Goal: Task Accomplishment & Management: Contribute content

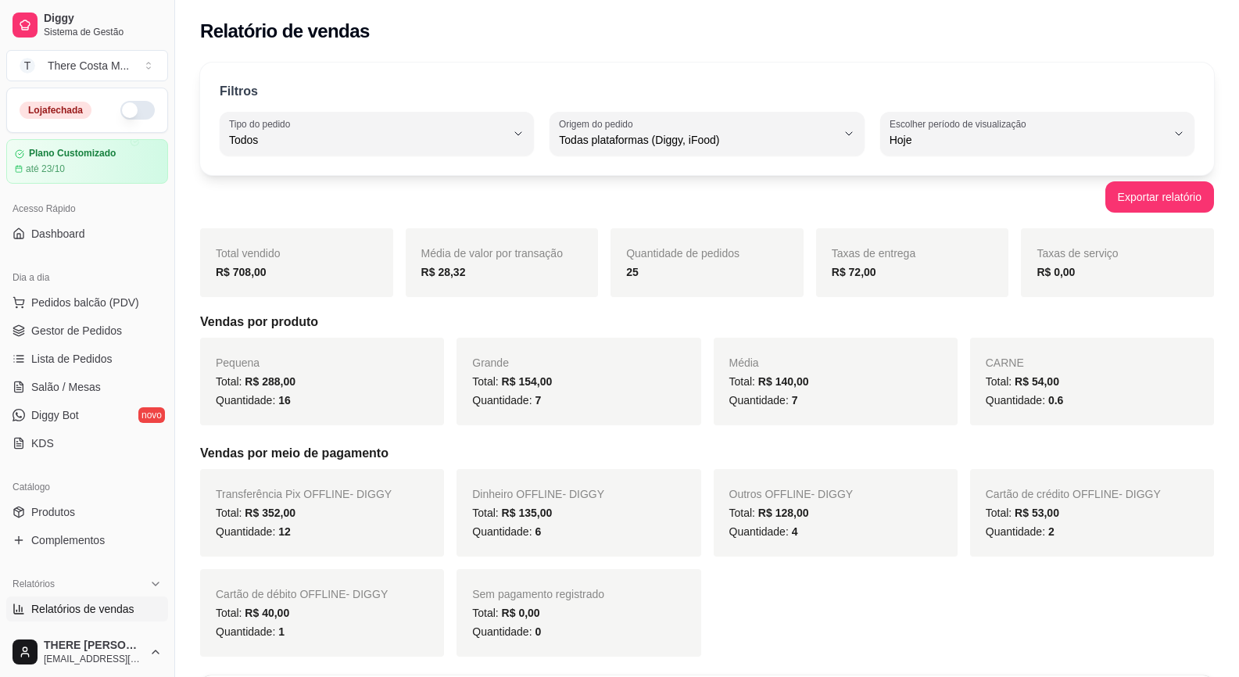
select select "ALL"
select select "0"
click at [64, 317] on ul "Pedidos balcão (PDV) Gestor de Pedidos Lista de Pedidos Salão / Mesas Diggy Bot…" at bounding box center [87, 373] width 162 height 166
click at [69, 335] on span "Gestor de Pedidos" at bounding box center [76, 331] width 91 height 16
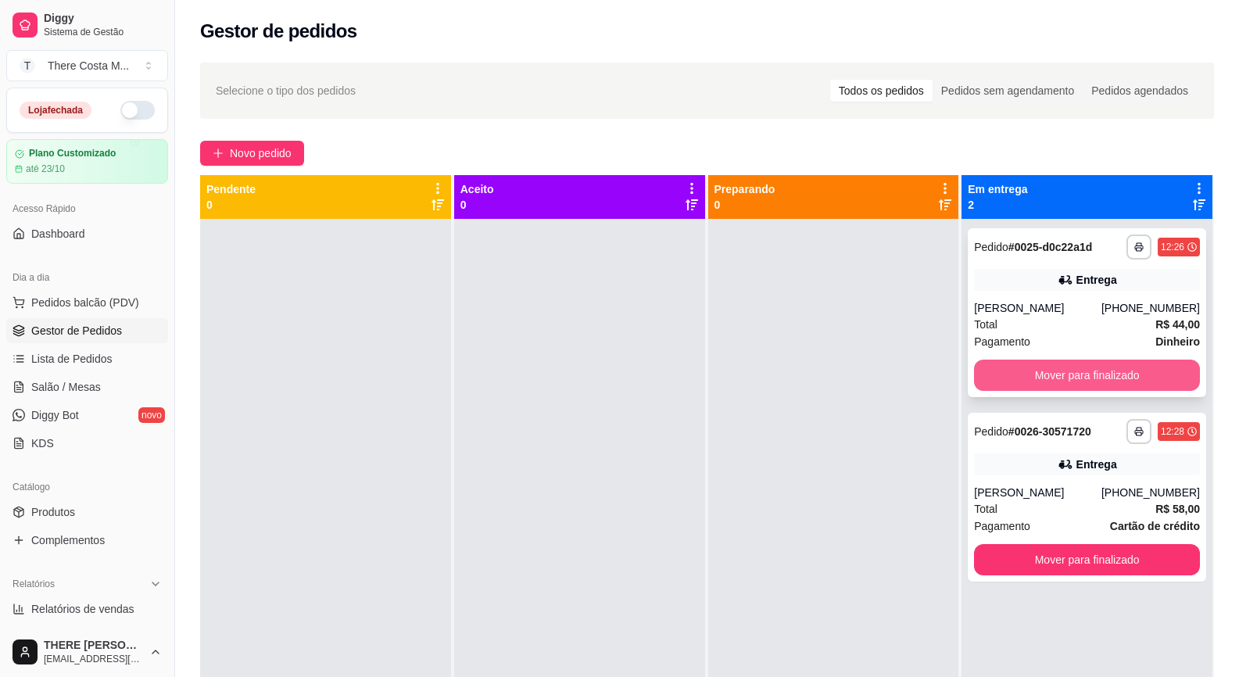
click at [1099, 382] on button "Mover para finalizado" at bounding box center [1087, 375] width 226 height 31
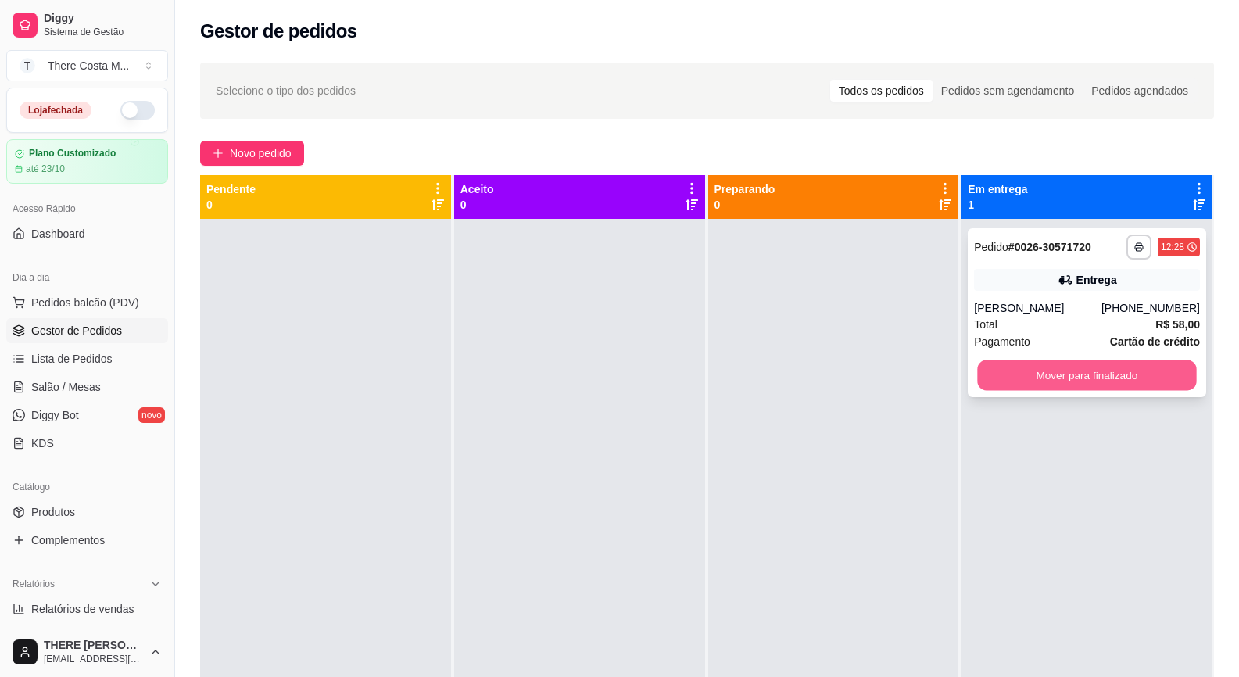
click at [1074, 379] on button "Mover para finalizado" at bounding box center [1087, 375] width 219 height 30
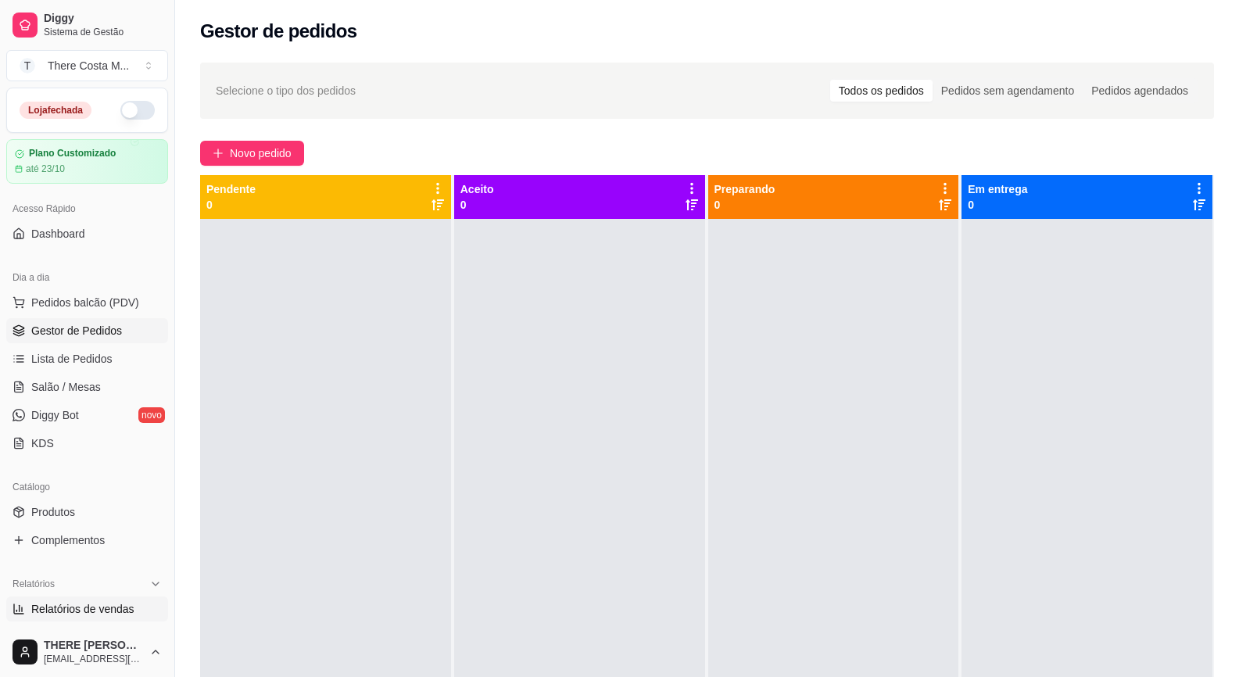
click at [76, 609] on span "Relatórios de vendas" at bounding box center [82, 609] width 103 height 16
select select "ALL"
select select "0"
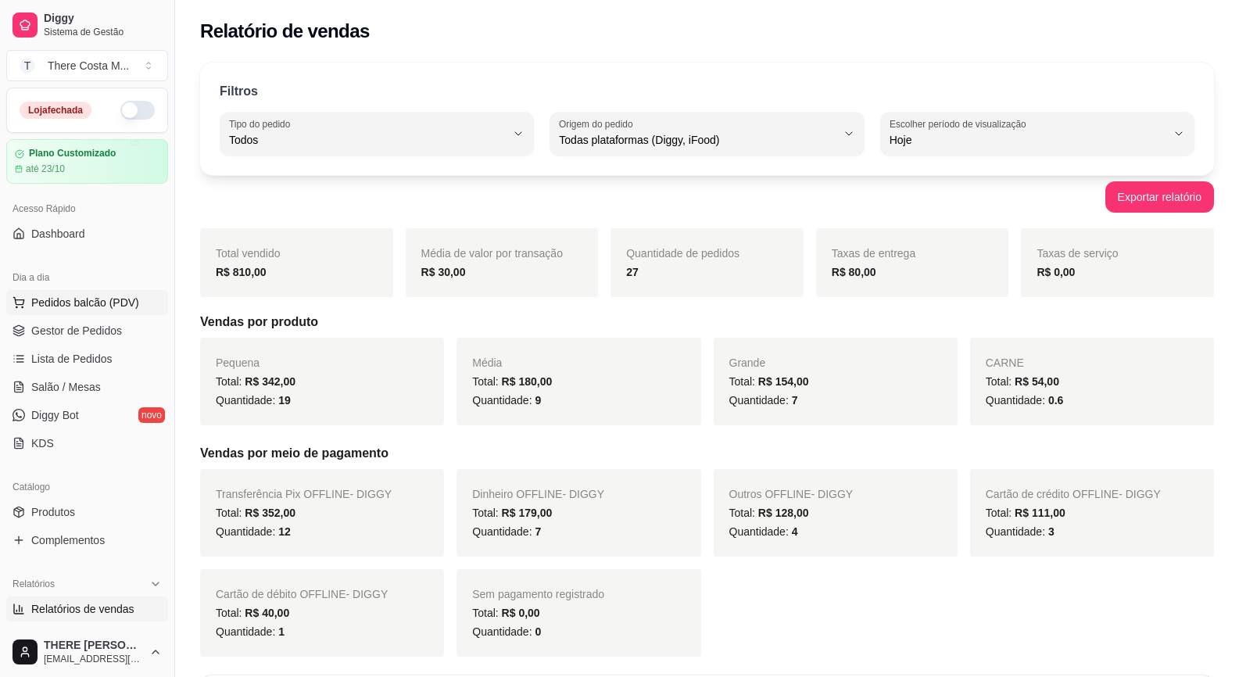
click at [91, 297] on span "Pedidos balcão (PDV)" at bounding box center [85, 303] width 108 height 16
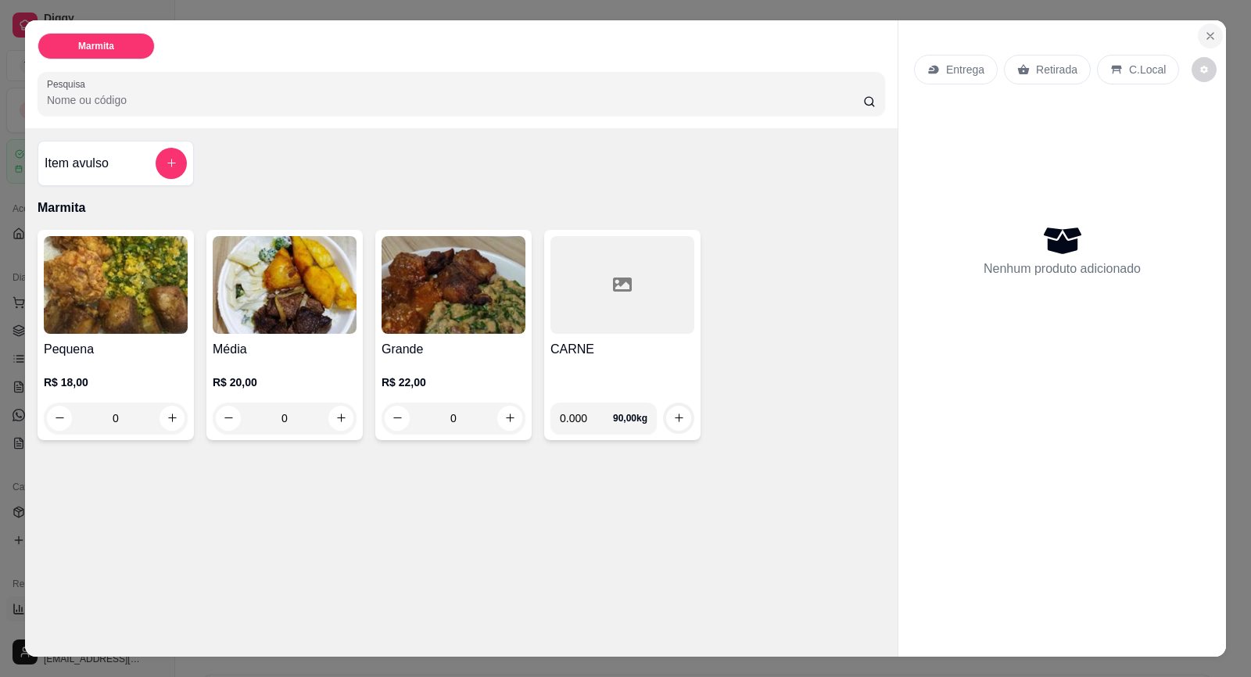
click at [1211, 36] on button "Close" at bounding box center [1210, 35] width 25 height 25
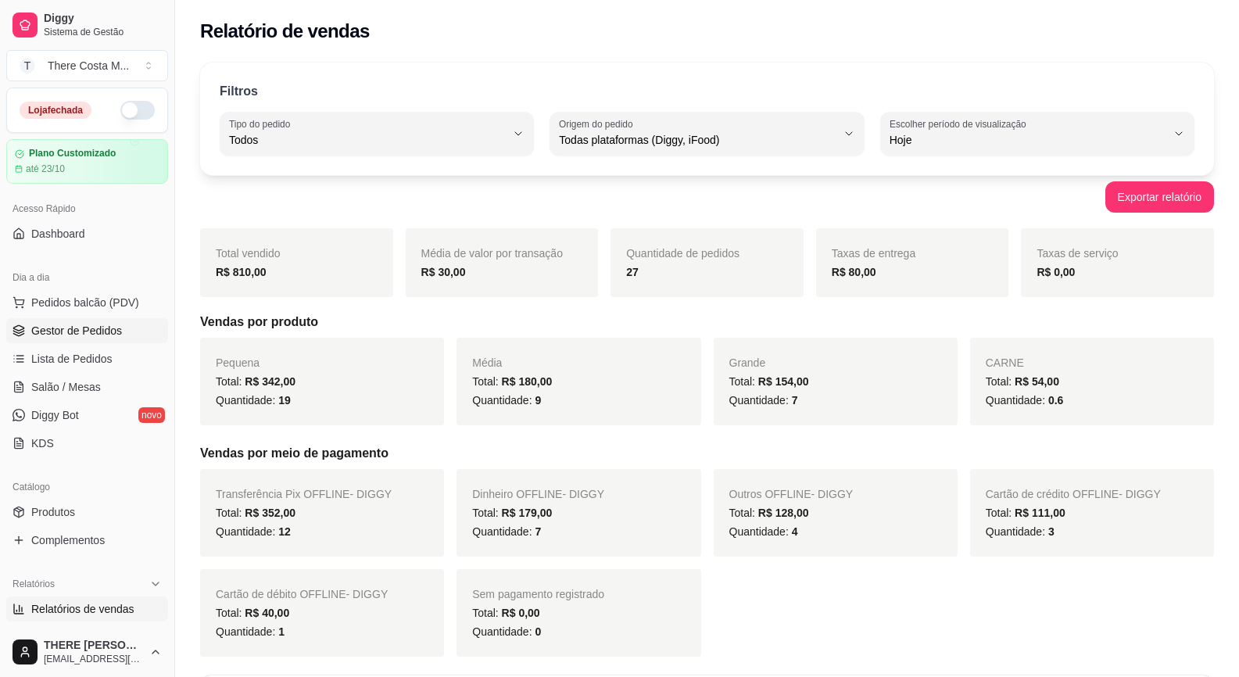
click at [36, 325] on span "Gestor de Pedidos" at bounding box center [76, 331] width 91 height 16
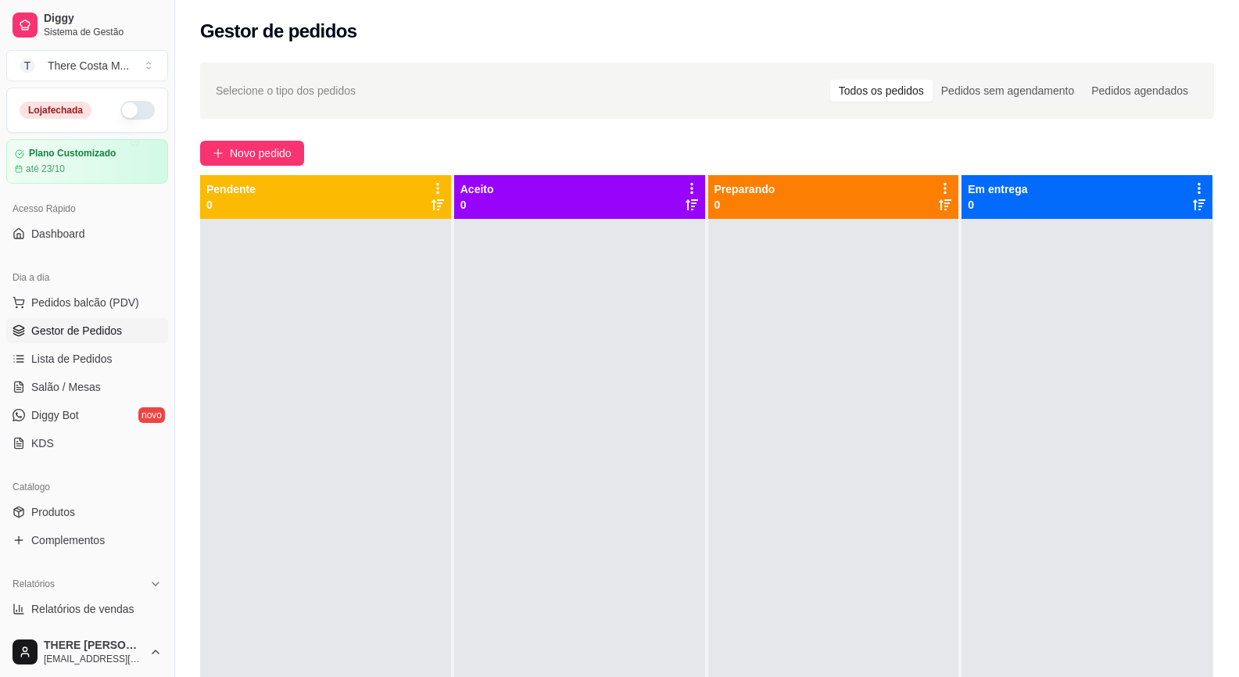
scroll to position [78, 0]
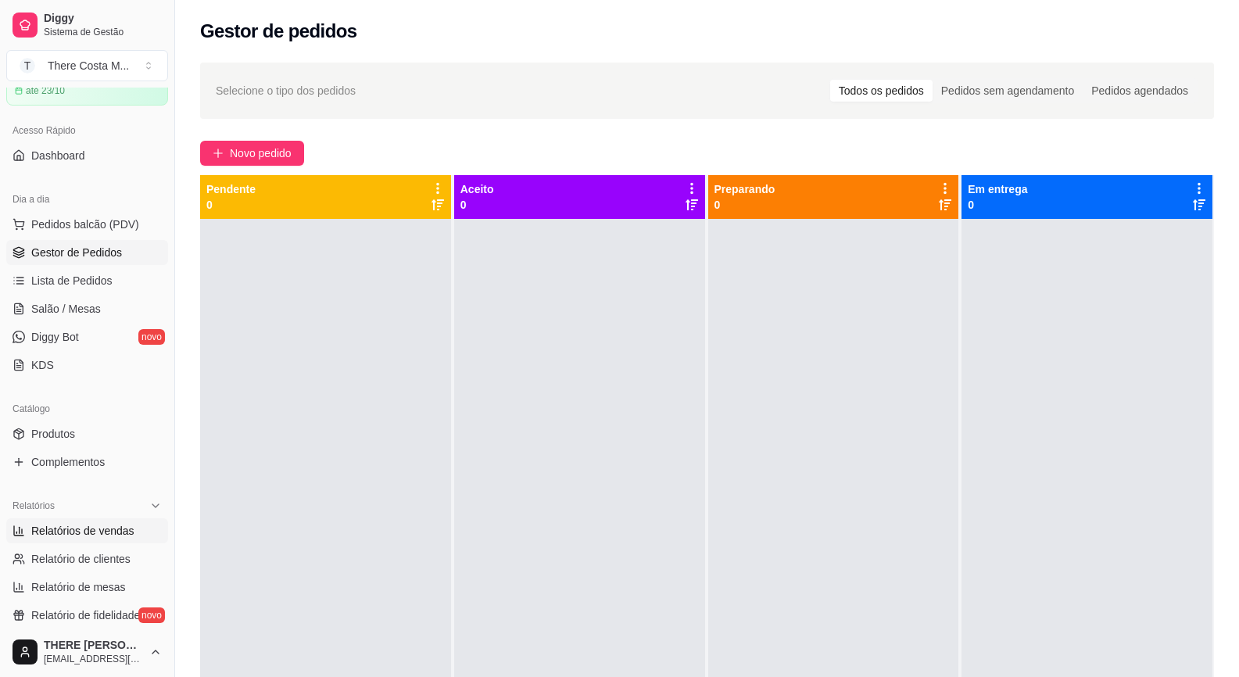
click at [104, 533] on span "Relatórios de vendas" at bounding box center [82, 531] width 103 height 16
select select "ALL"
select select "0"
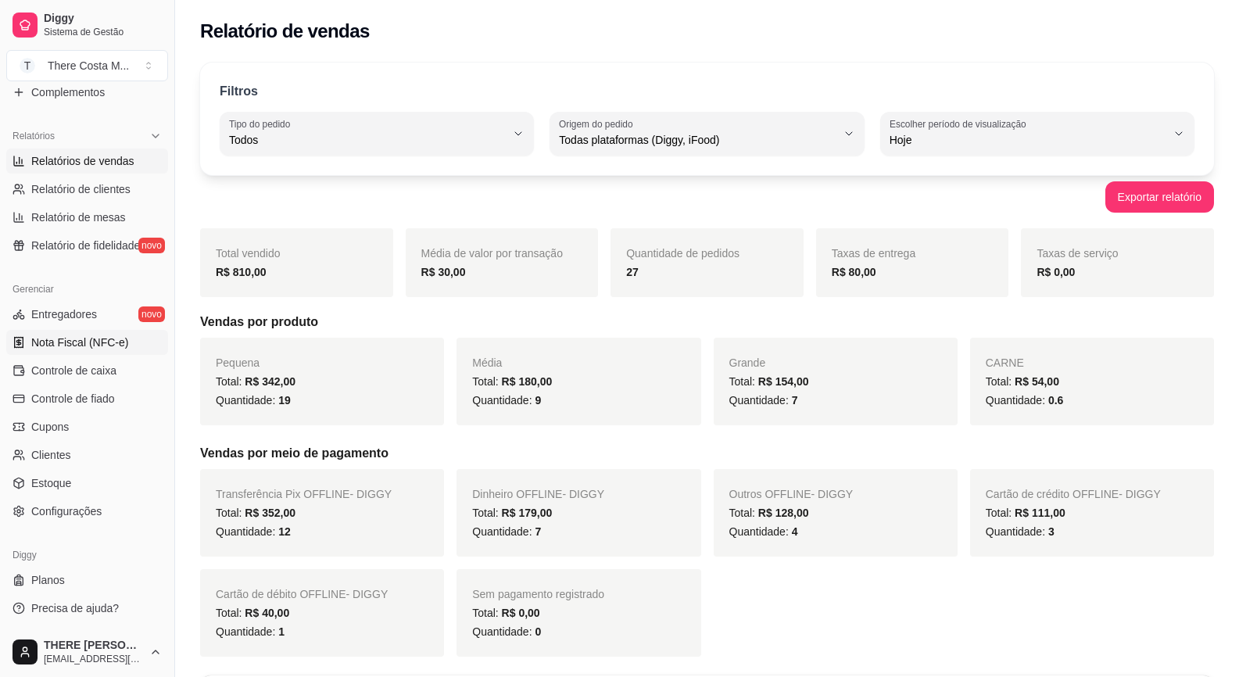
scroll to position [213, 0]
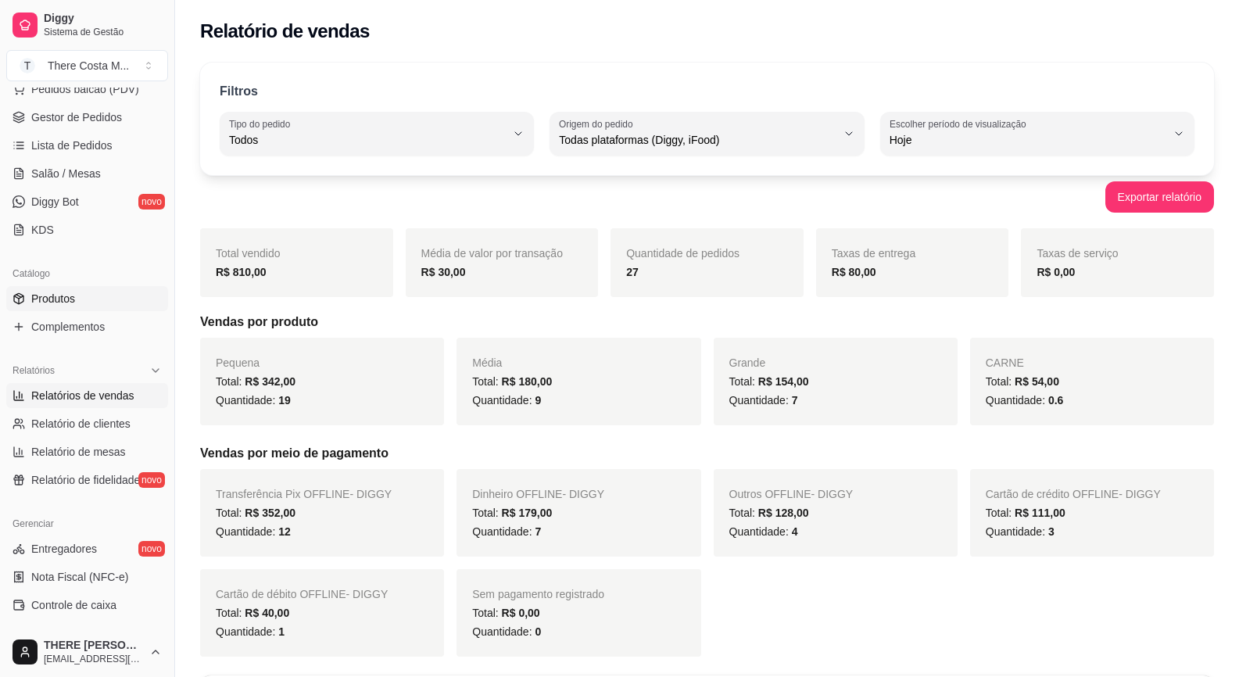
click at [87, 289] on link "Produtos" at bounding box center [87, 298] width 162 height 25
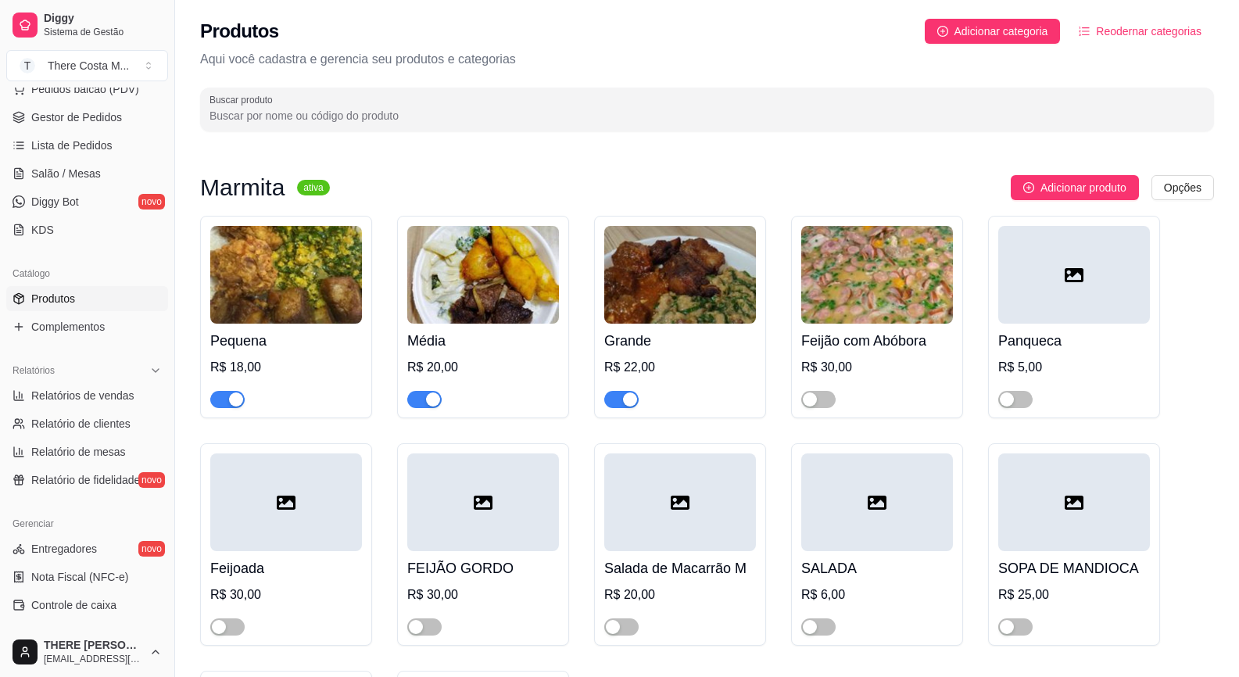
click at [232, 396] on div "button" at bounding box center [236, 400] width 14 height 14
click at [422, 393] on span "button" at bounding box center [424, 399] width 34 height 17
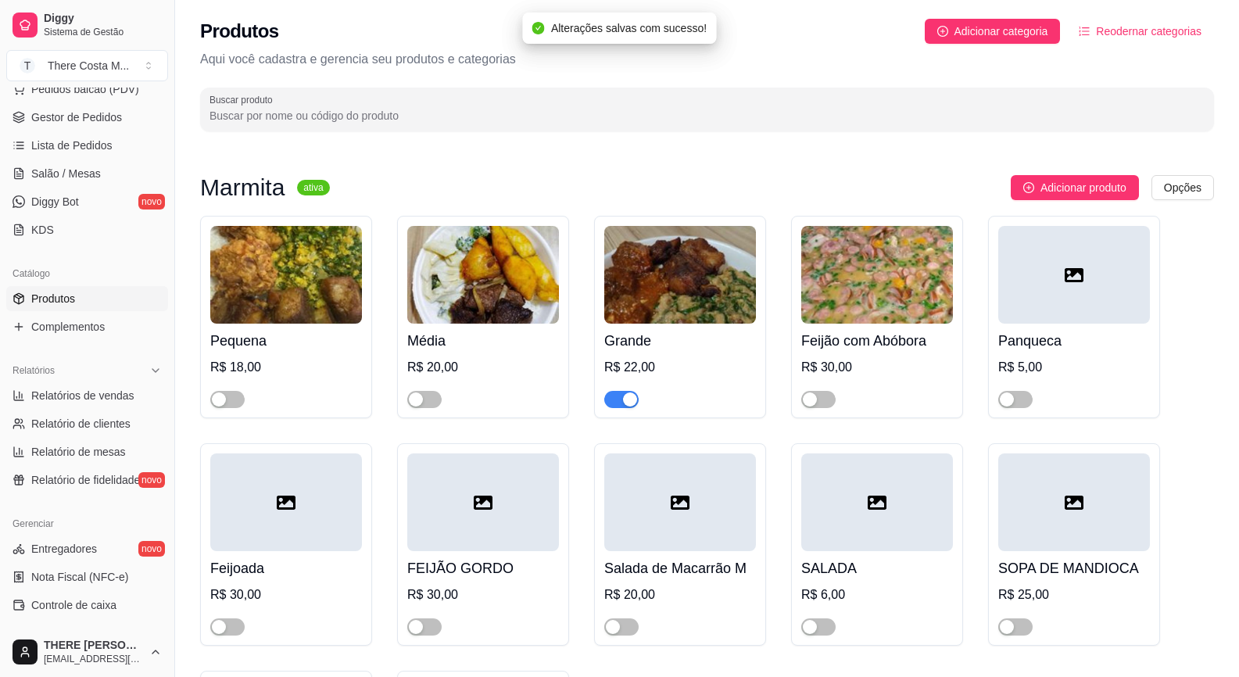
click at [631, 395] on div "button" at bounding box center [630, 400] width 14 height 14
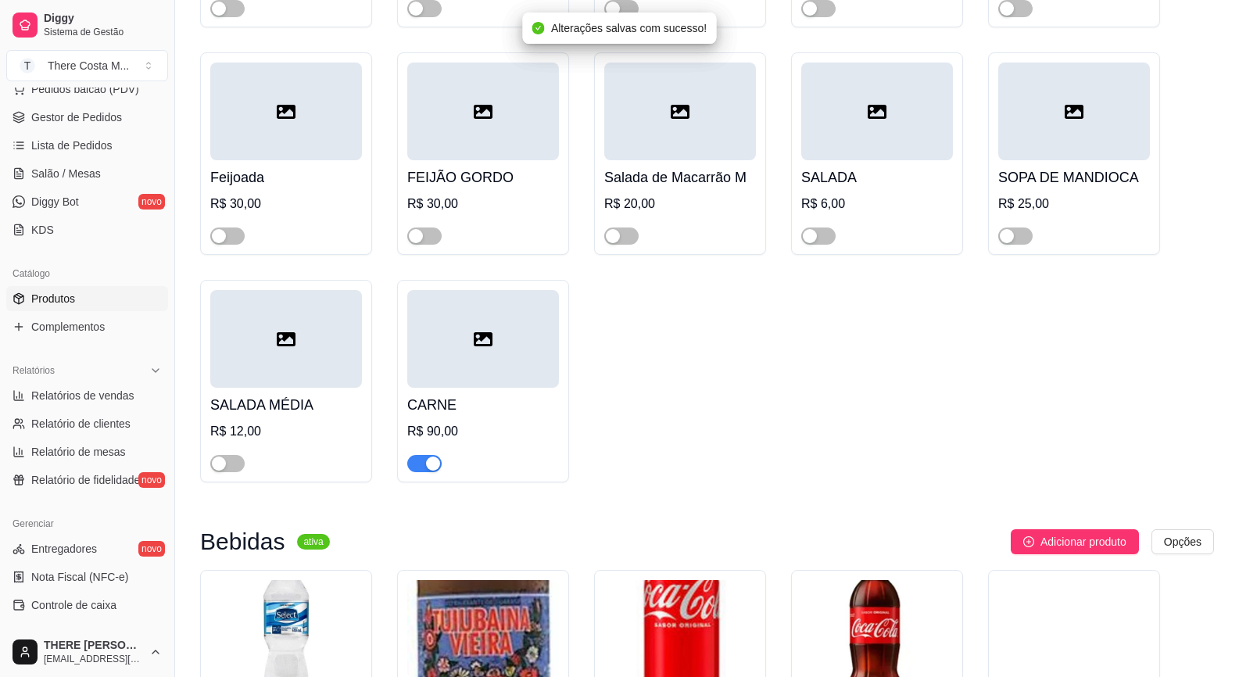
scroll to position [782, 0]
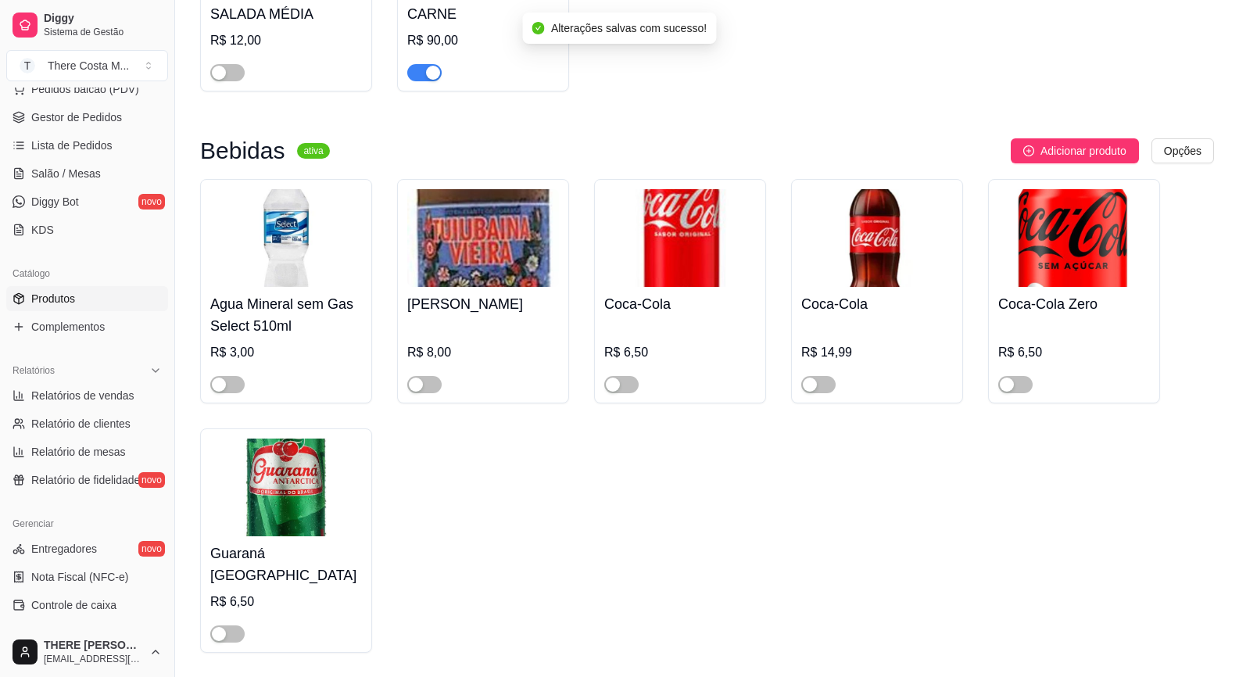
click at [428, 77] on div "button" at bounding box center [433, 73] width 14 height 14
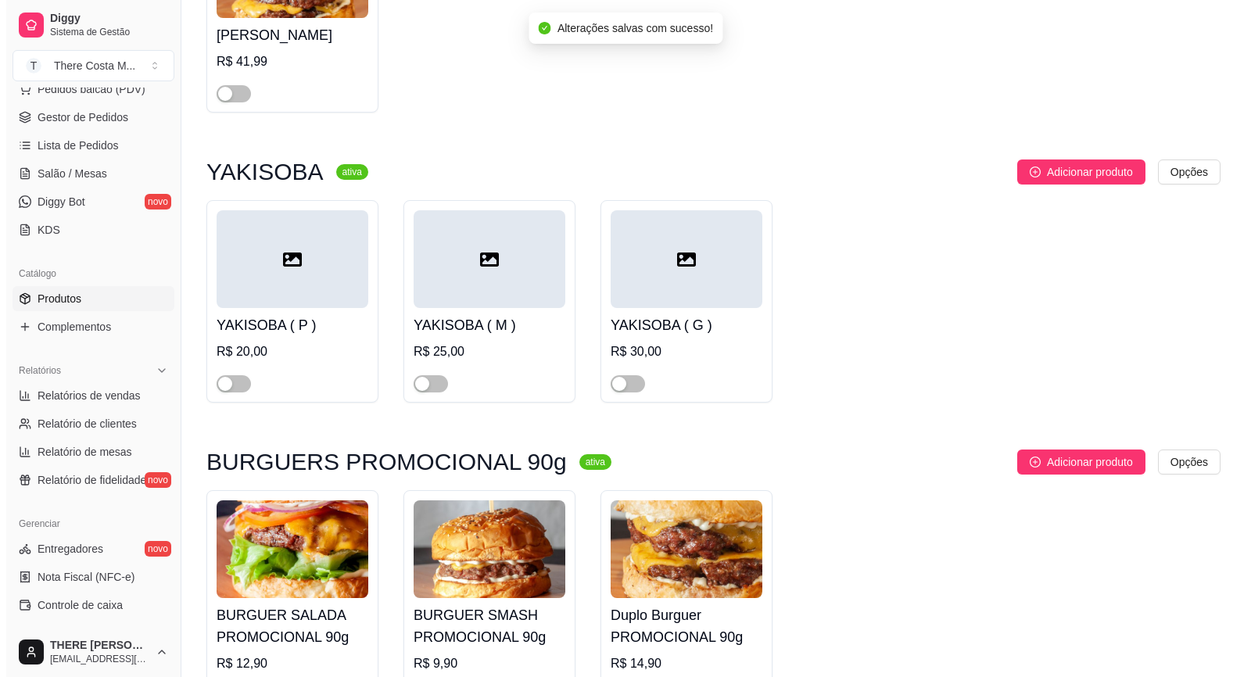
scroll to position [2192, 0]
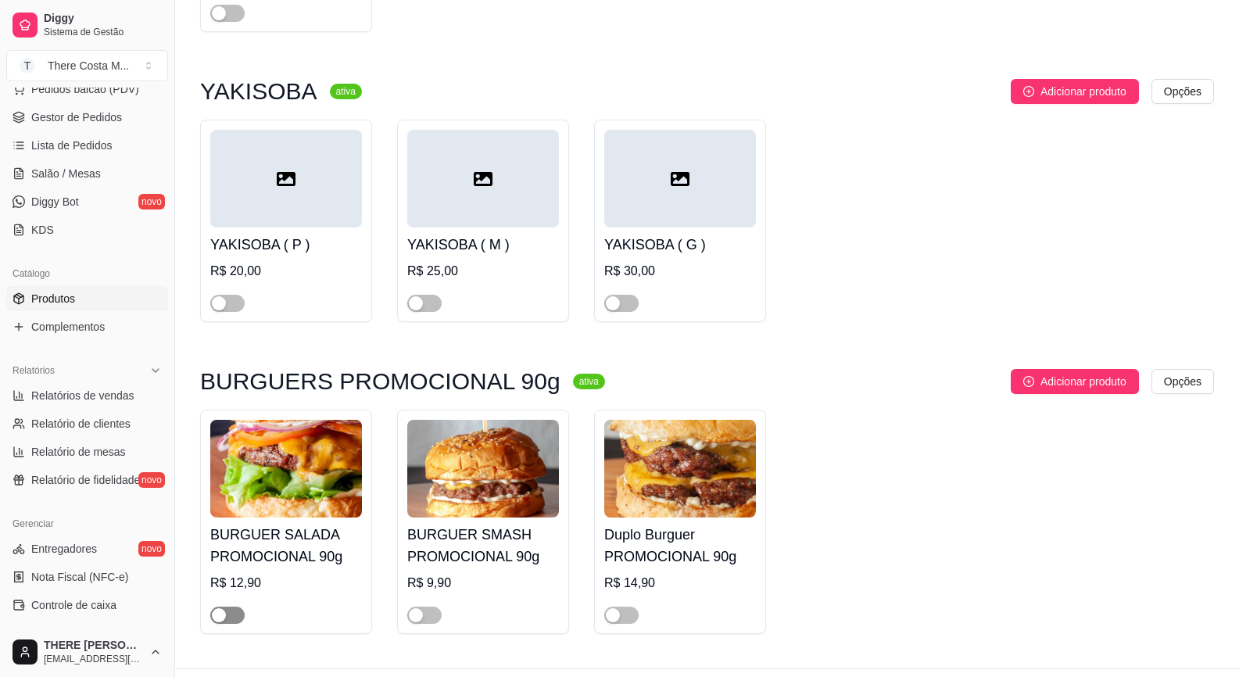
click at [236, 607] on span "button" at bounding box center [227, 615] width 34 height 17
click at [418, 608] on div "button" at bounding box center [416, 615] width 14 height 14
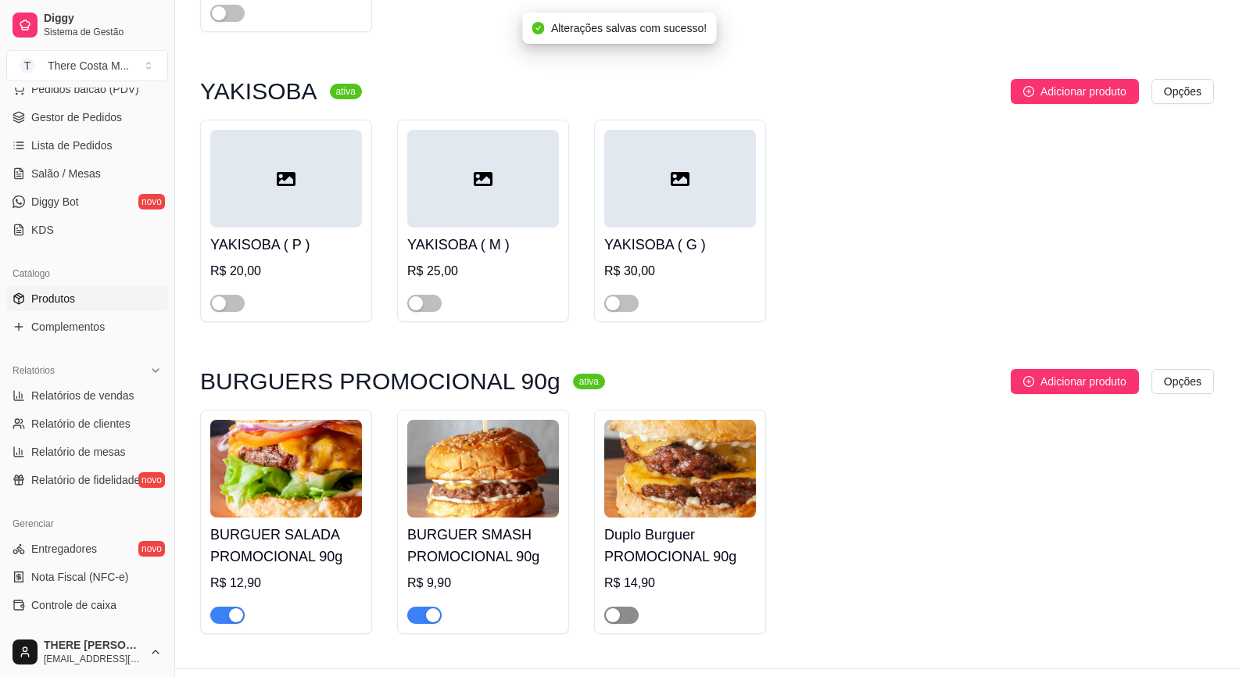
click at [631, 607] on span "button" at bounding box center [621, 615] width 34 height 17
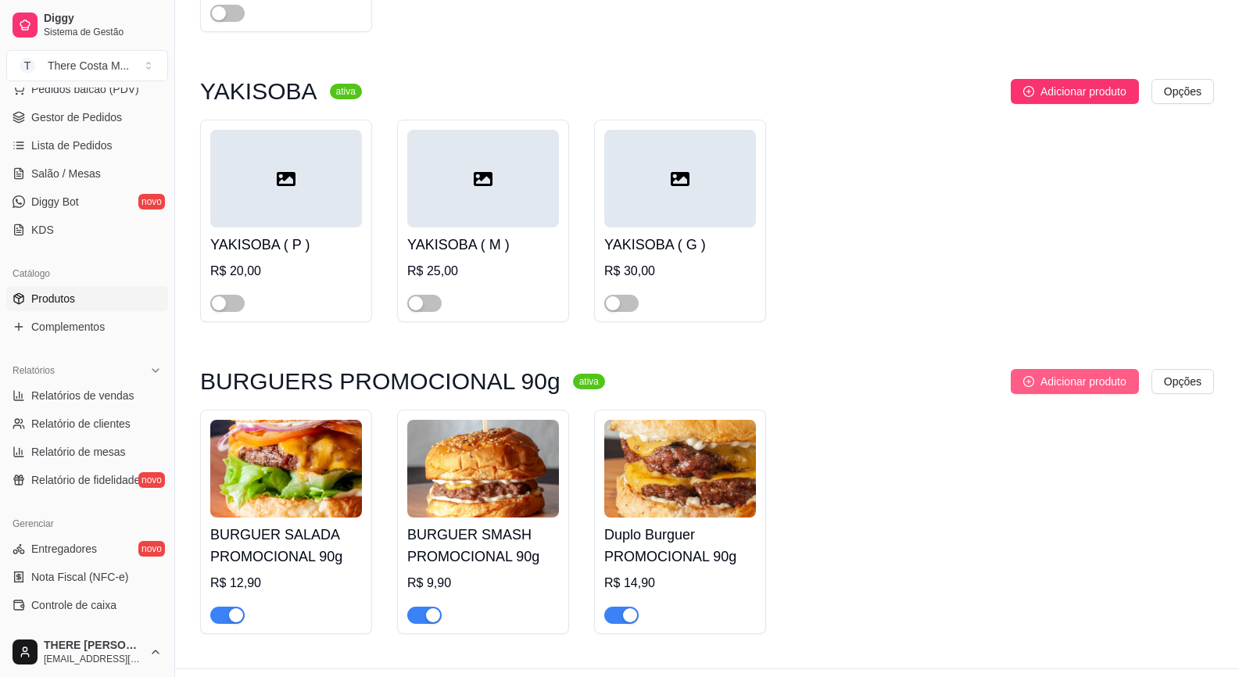
click at [1055, 373] on span "Adicionar produto" at bounding box center [1084, 381] width 86 height 17
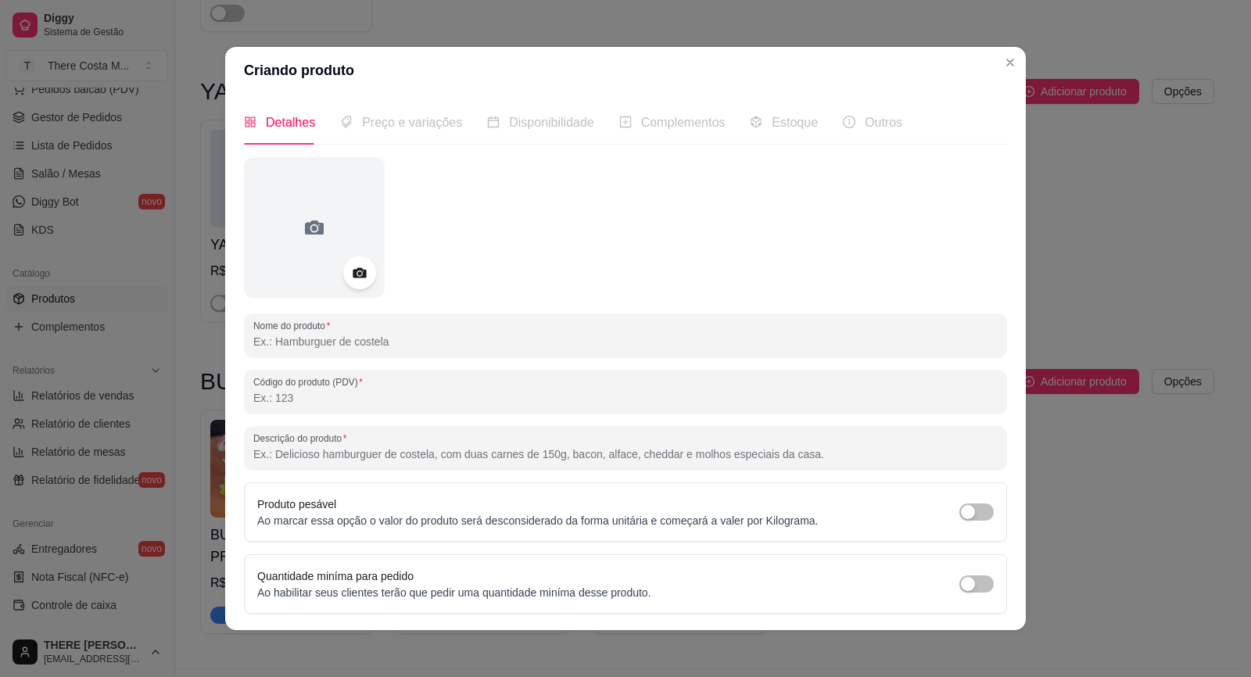
click at [350, 265] on icon at bounding box center [359, 273] width 18 height 18
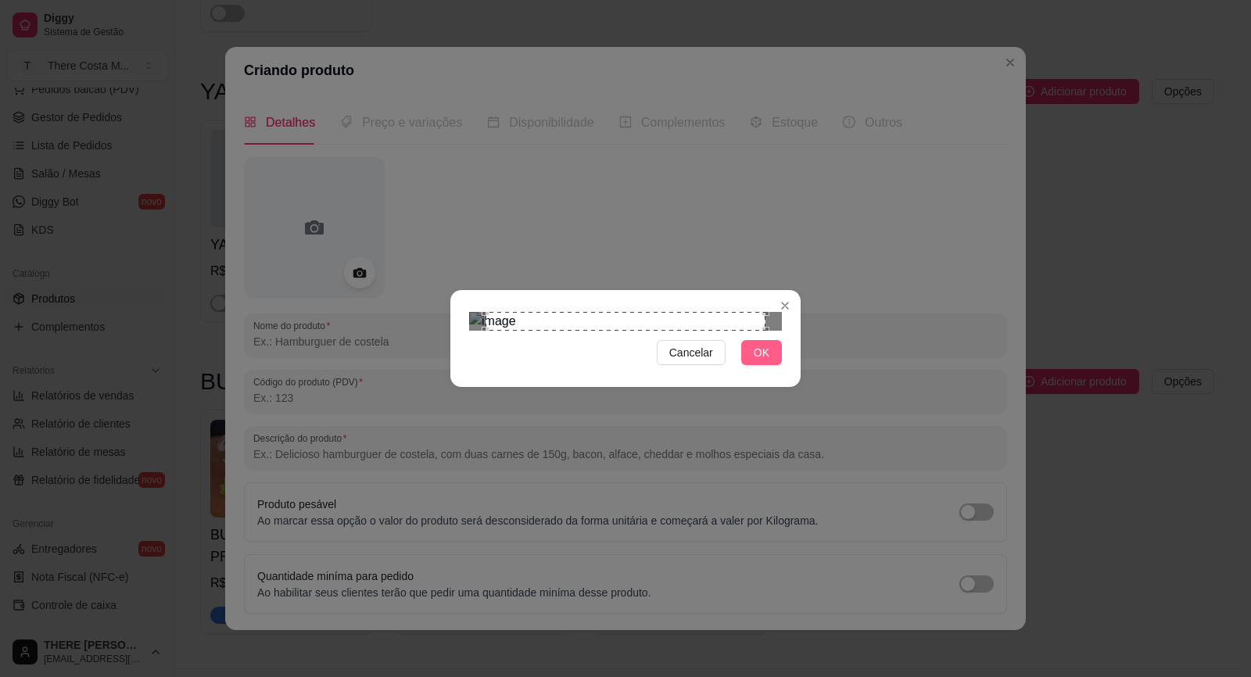
click at [766, 361] on span "OK" at bounding box center [762, 352] width 16 height 17
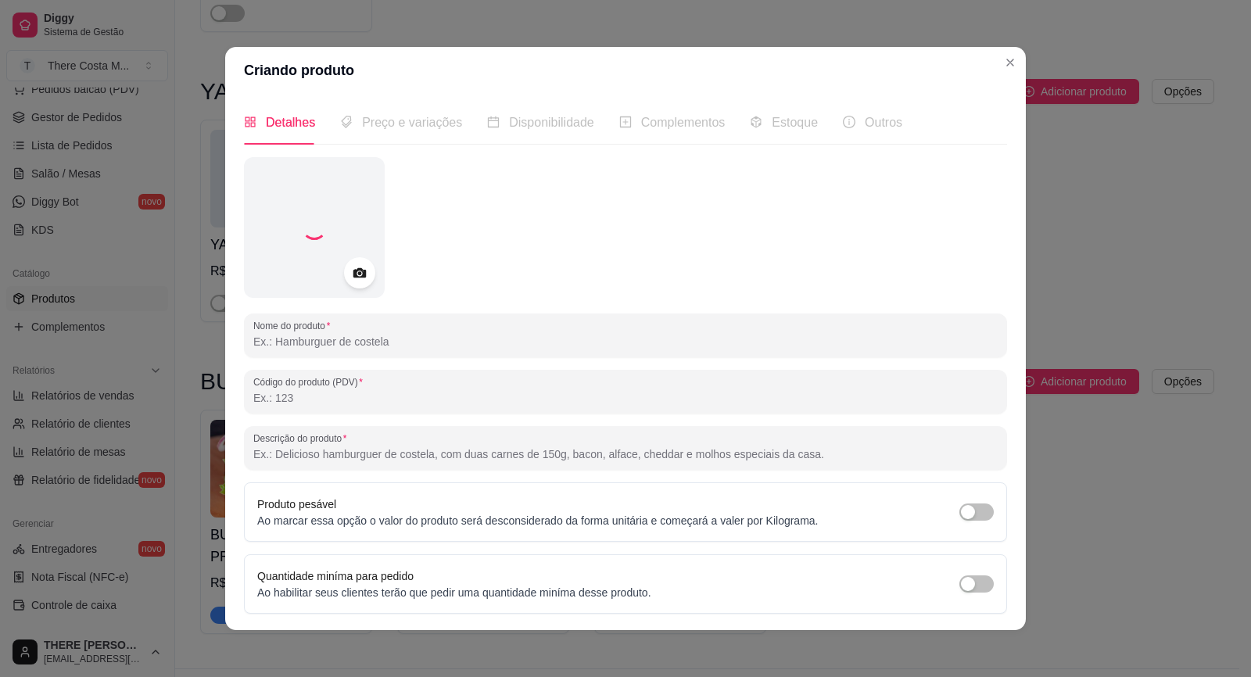
click at [489, 340] on input "Nome do produto" at bounding box center [625, 342] width 744 height 16
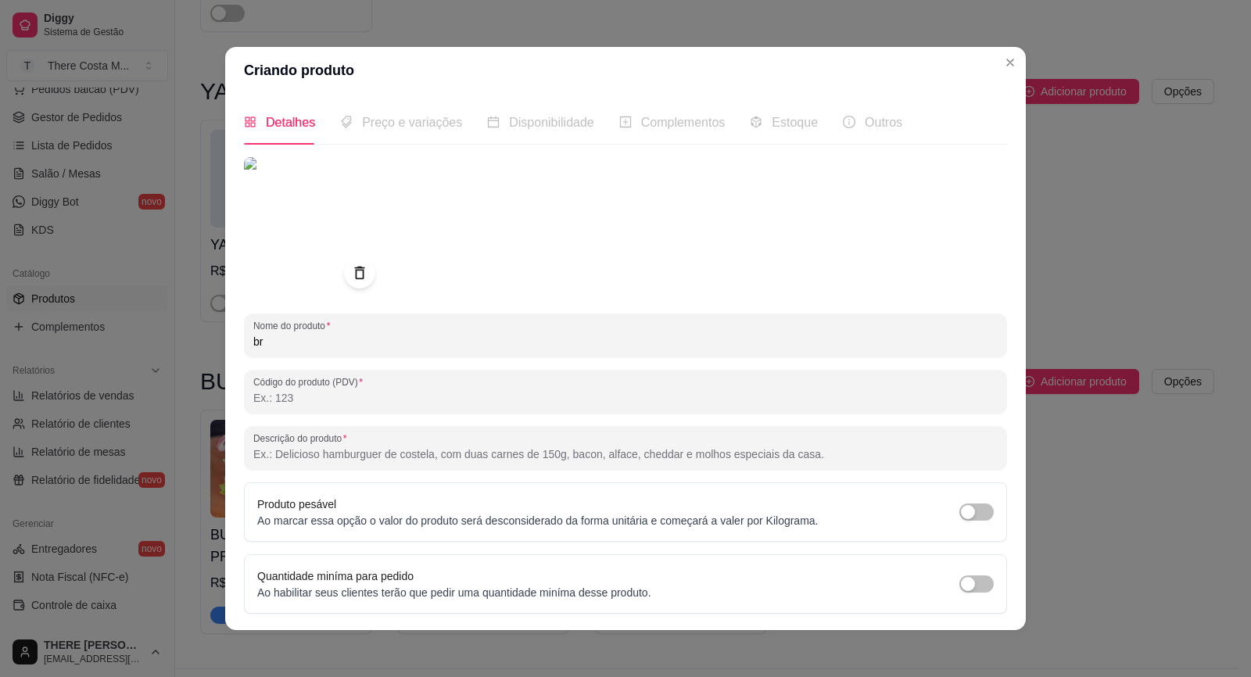
type input "b"
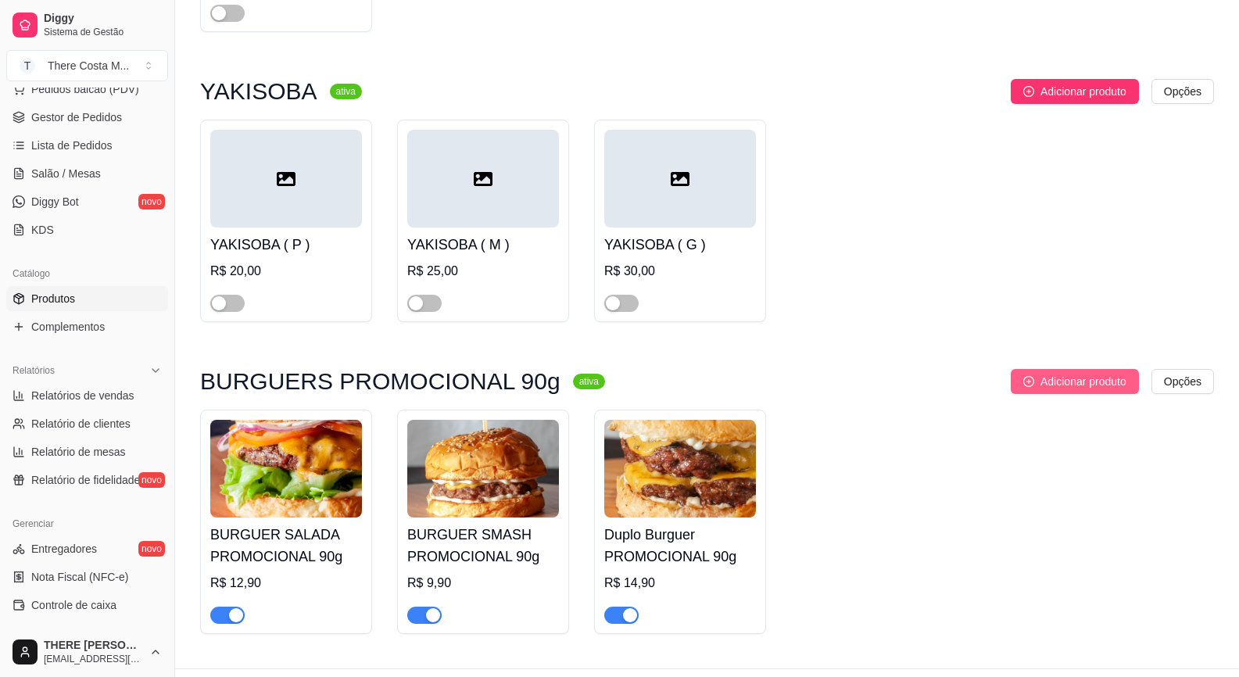
click at [1063, 373] on span "Adicionar produto" at bounding box center [1084, 381] width 86 height 17
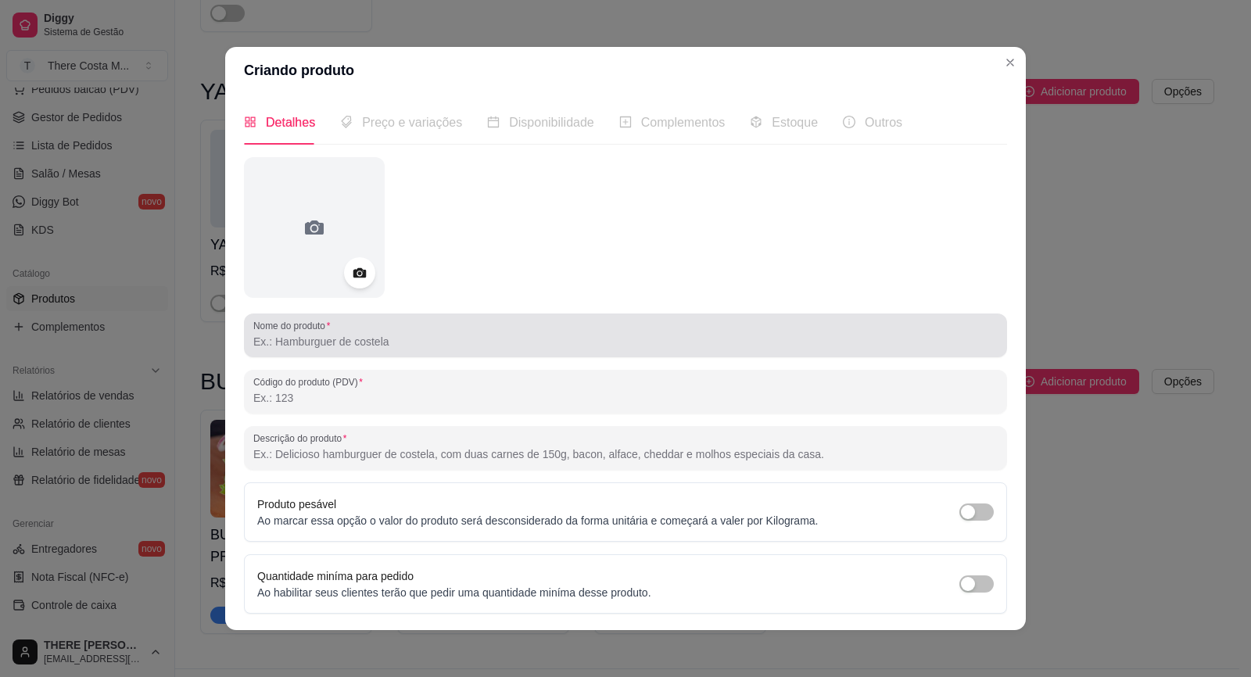
click at [400, 338] on input "Nome do produto" at bounding box center [625, 342] width 744 height 16
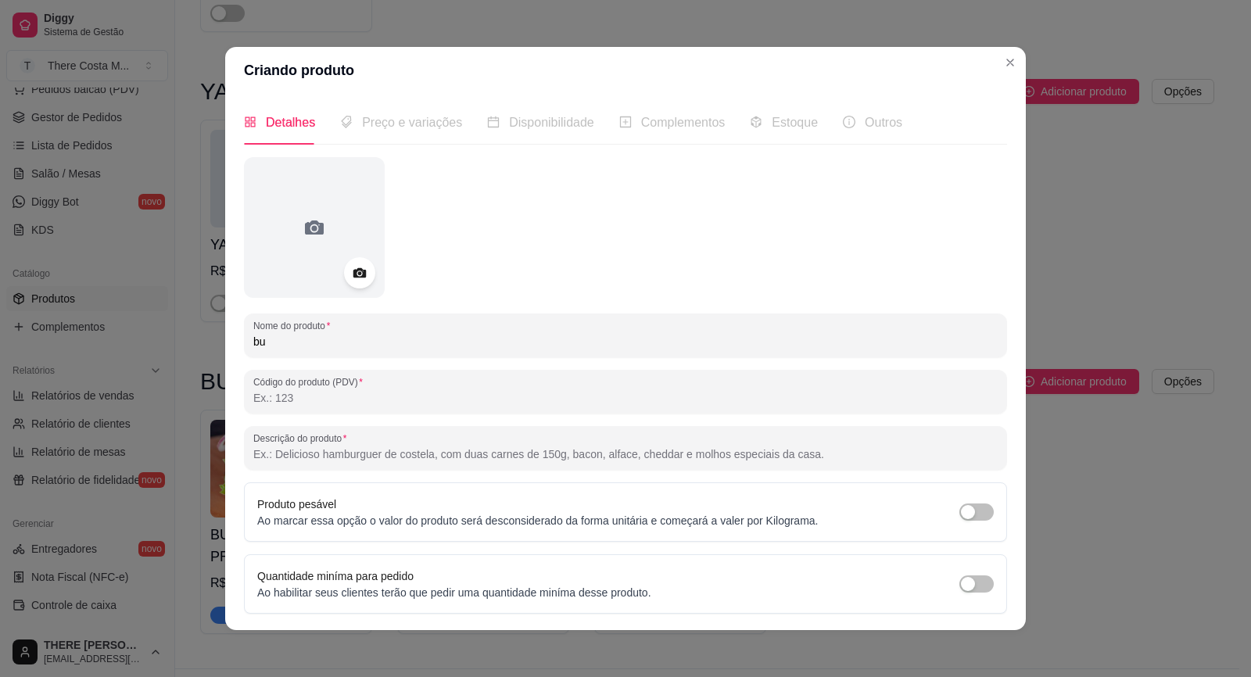
type input "b"
type input "BURGUER BRASA PROMOCIONAL 90g"
click at [359, 272] on icon at bounding box center [359, 273] width 13 height 10
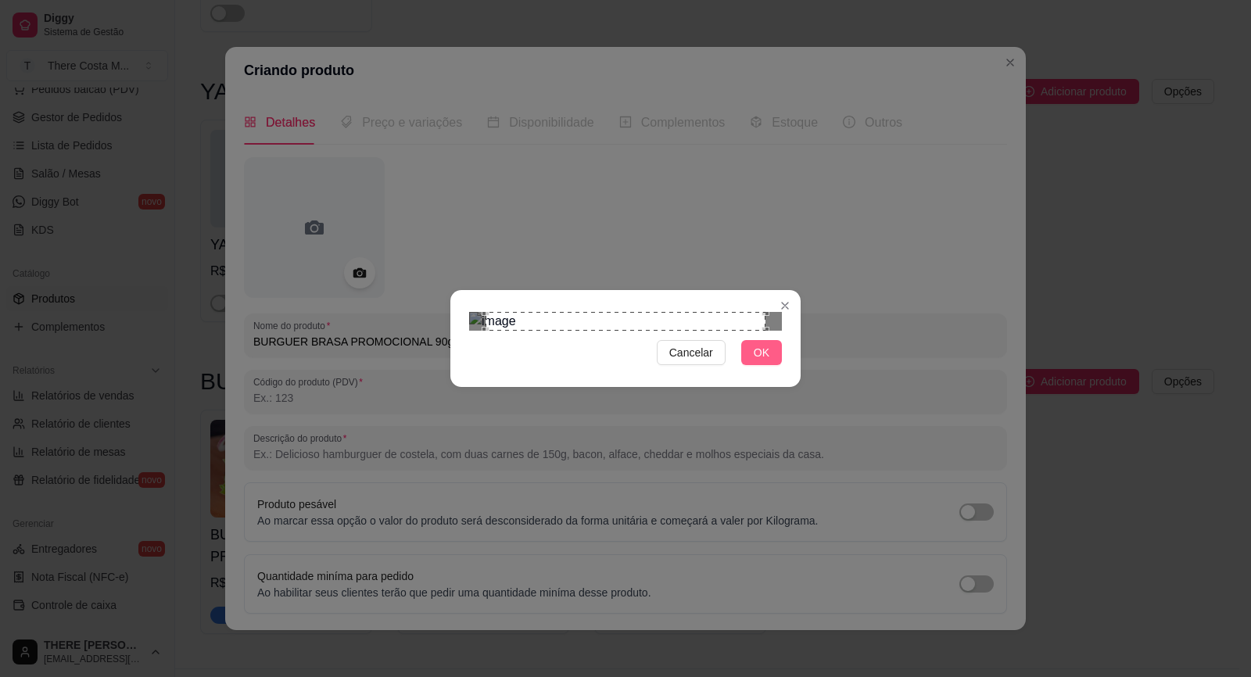
click at [757, 361] on span "OK" at bounding box center [762, 352] width 16 height 17
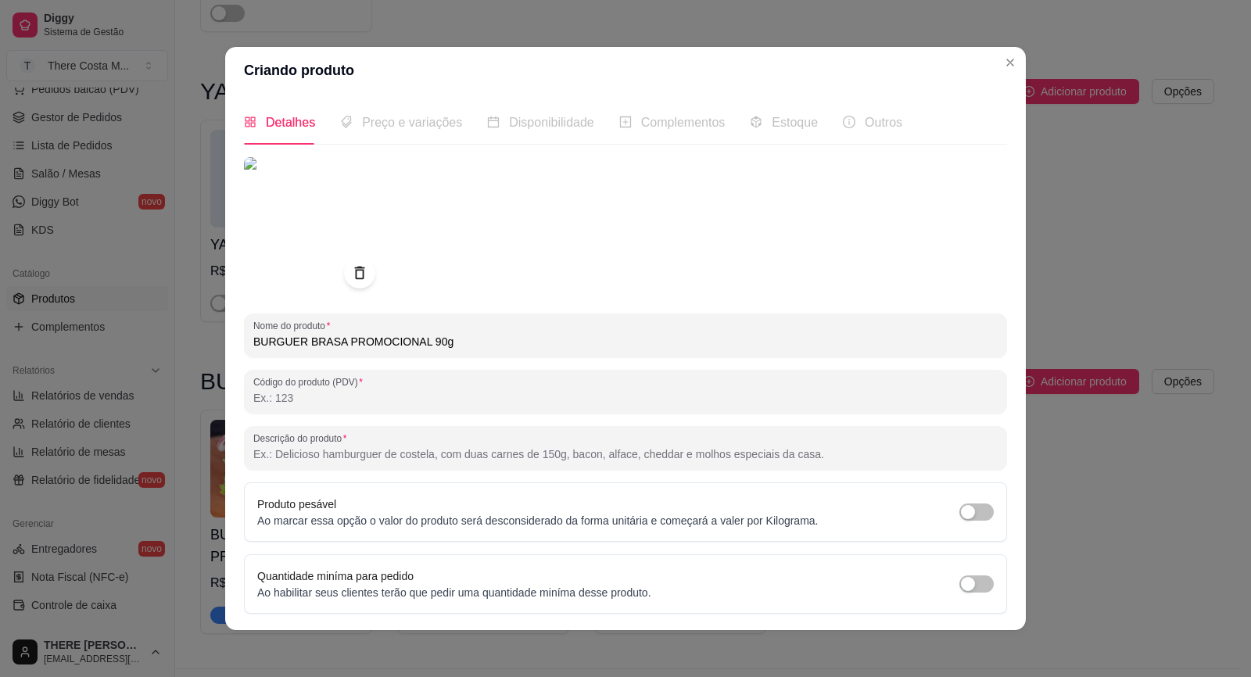
click at [407, 449] on input "Descrição do produto" at bounding box center [625, 454] width 744 height 16
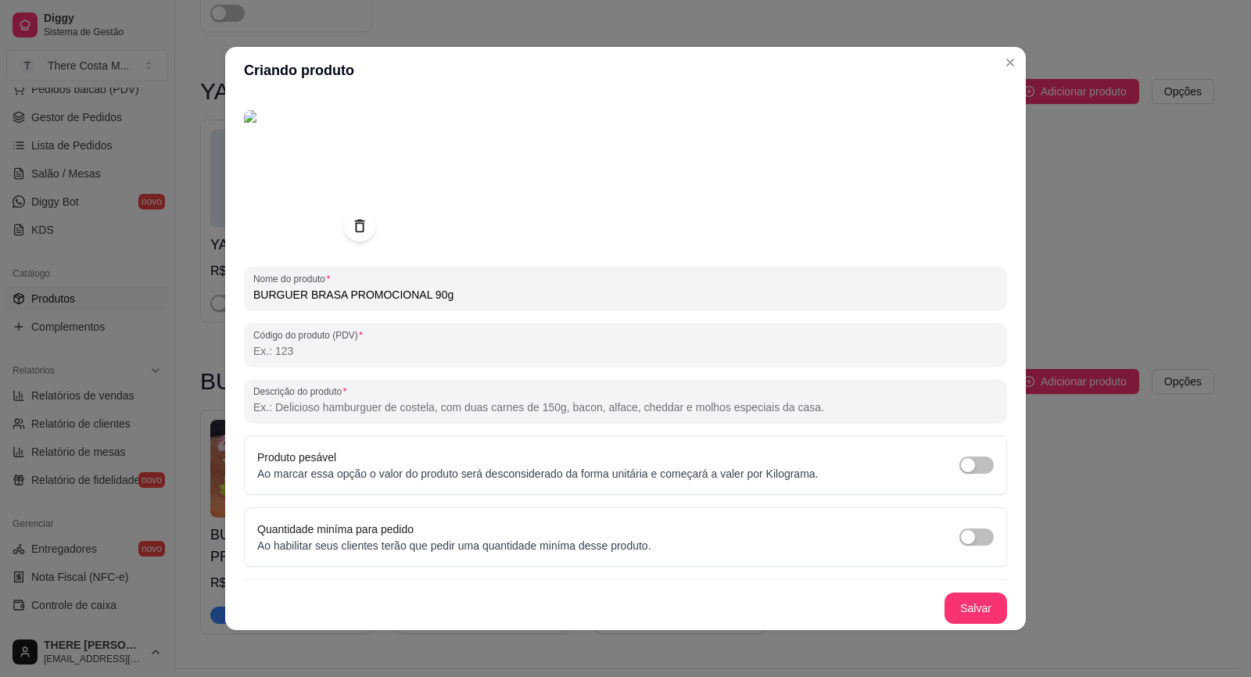
scroll to position [3, 0]
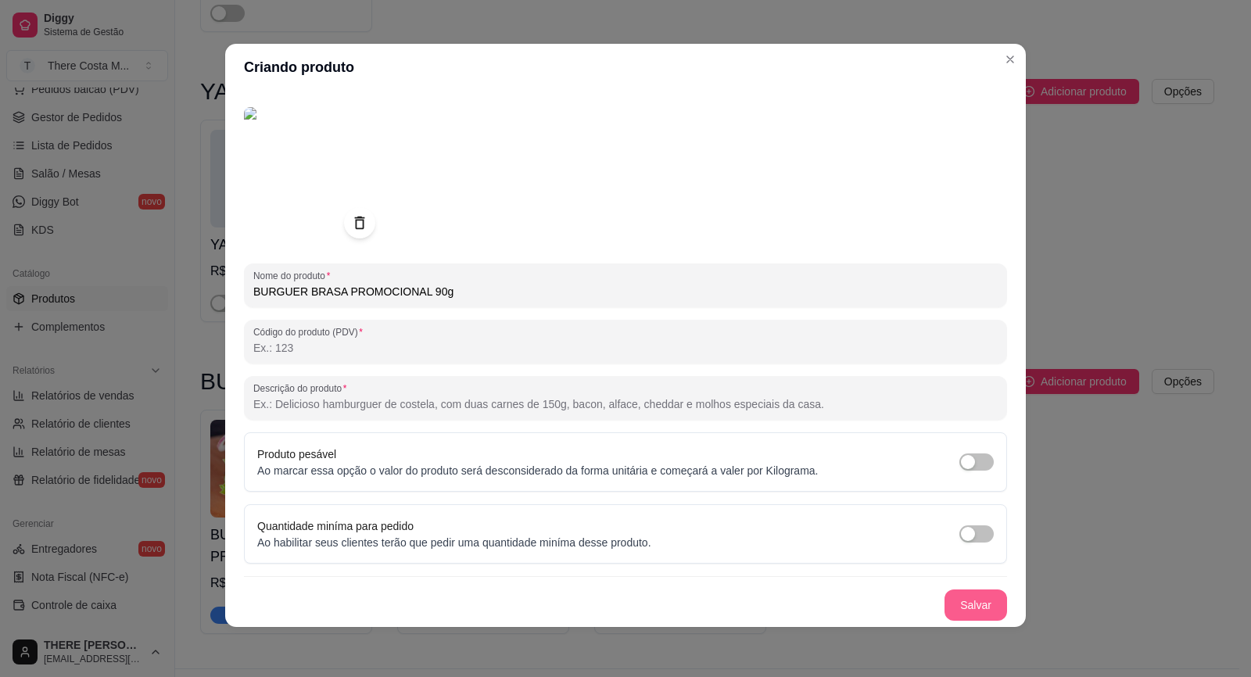
click at [949, 595] on button "Salvar" at bounding box center [976, 605] width 63 height 31
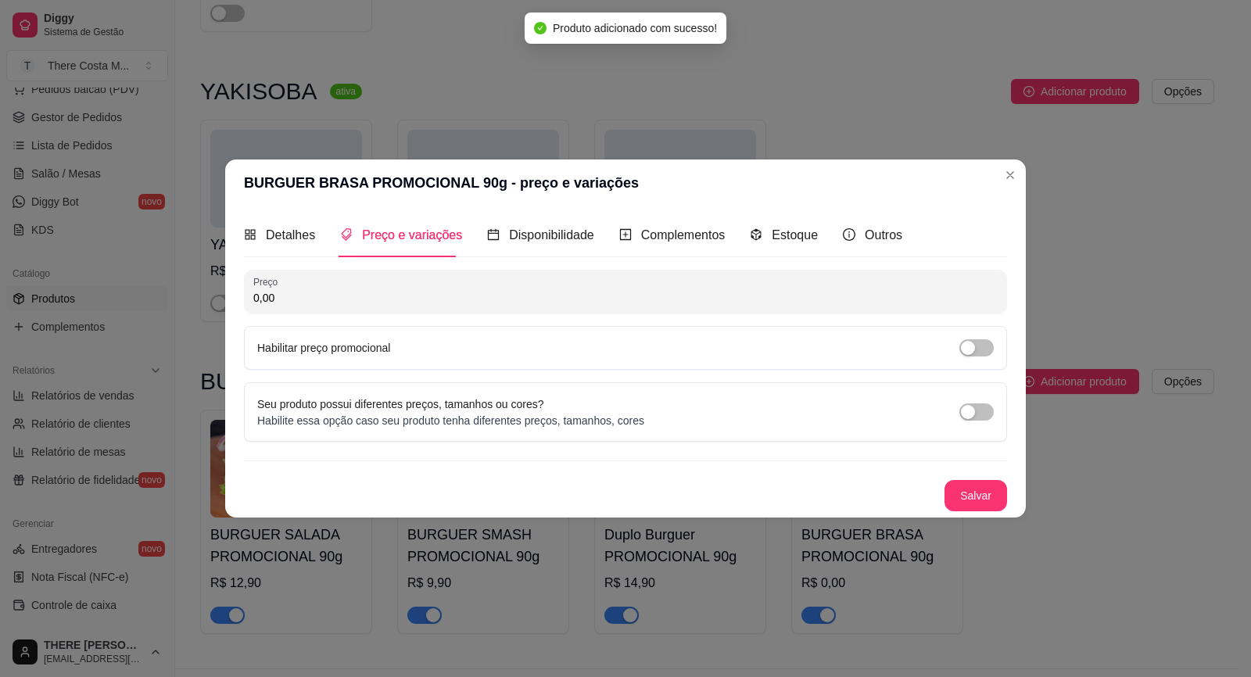
scroll to position [0, 0]
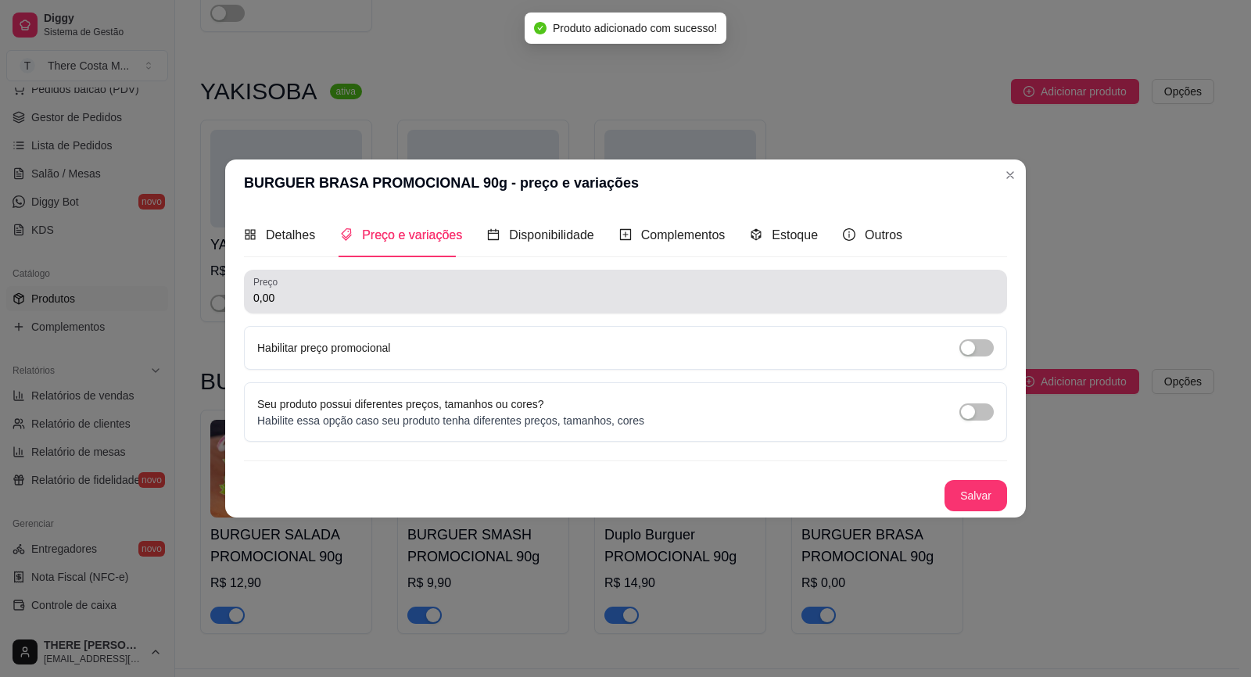
click at [395, 283] on div "0,00" at bounding box center [625, 291] width 744 height 31
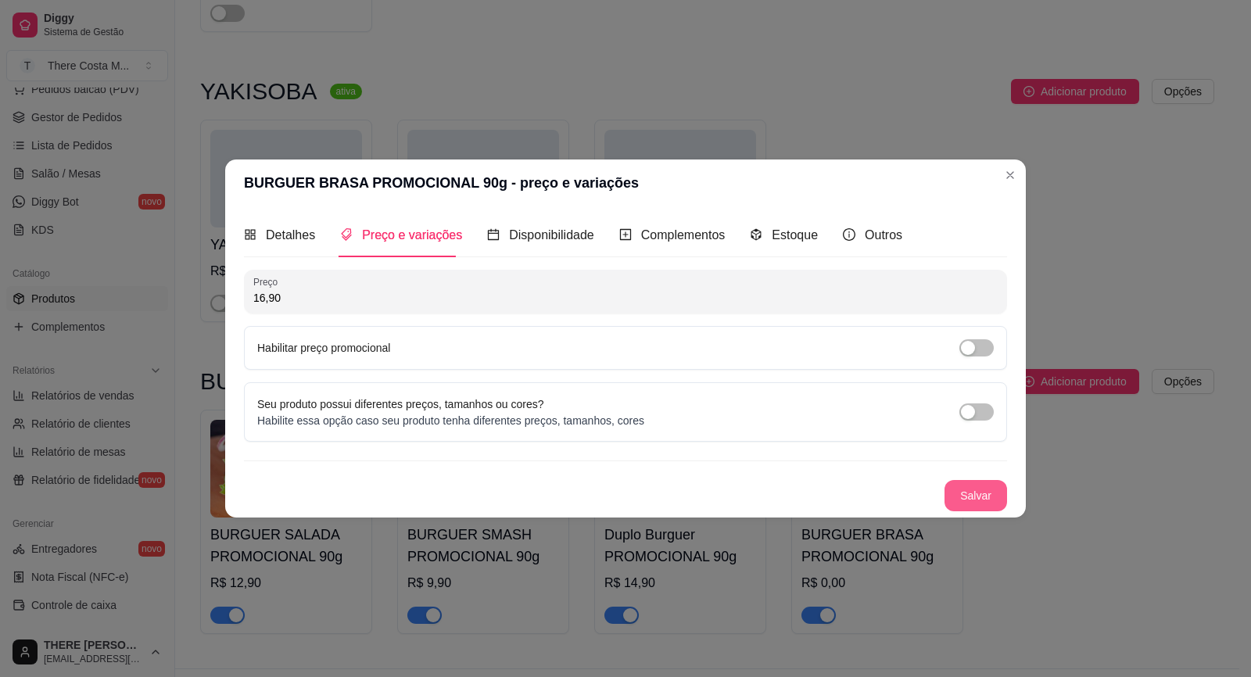
type input "16,90"
click at [987, 498] on button "Salvar" at bounding box center [975, 496] width 61 height 30
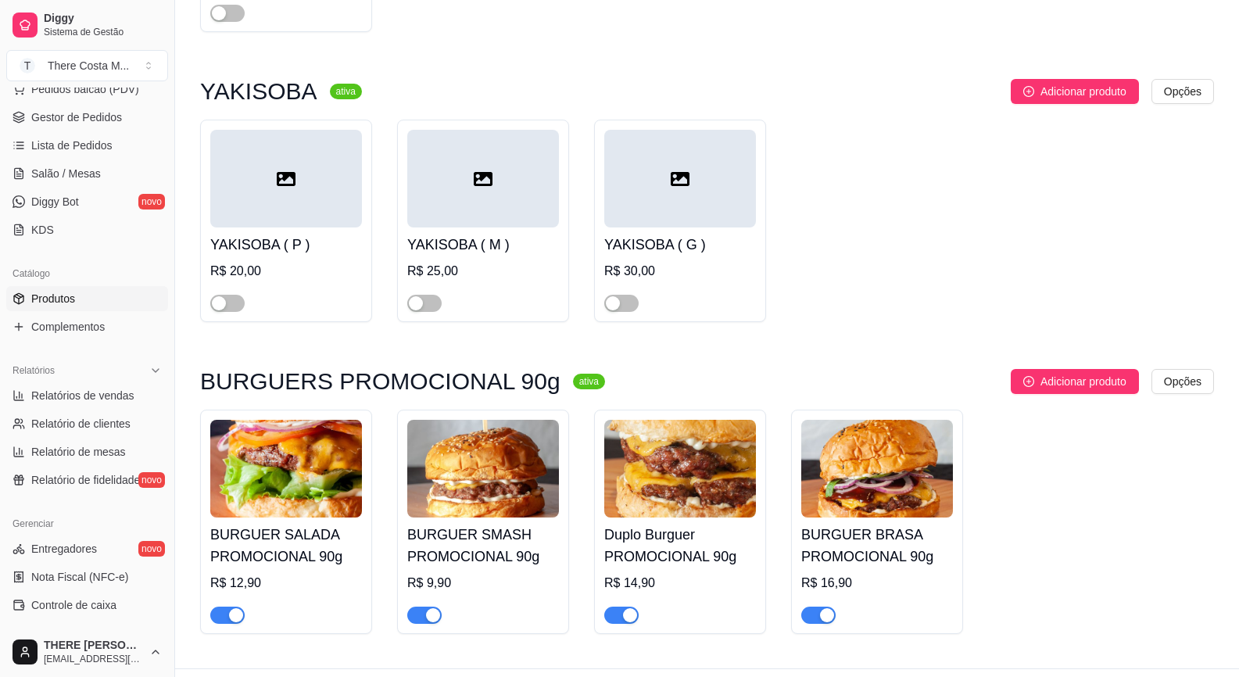
click at [489, 472] on img at bounding box center [483, 469] width 152 height 98
click at [300, 473] on img at bounding box center [286, 469] width 152 height 98
click at [872, 518] on div "BURGUER BRASA PROMOCIONAL 90g R$ 16,90" at bounding box center [877, 571] width 152 height 106
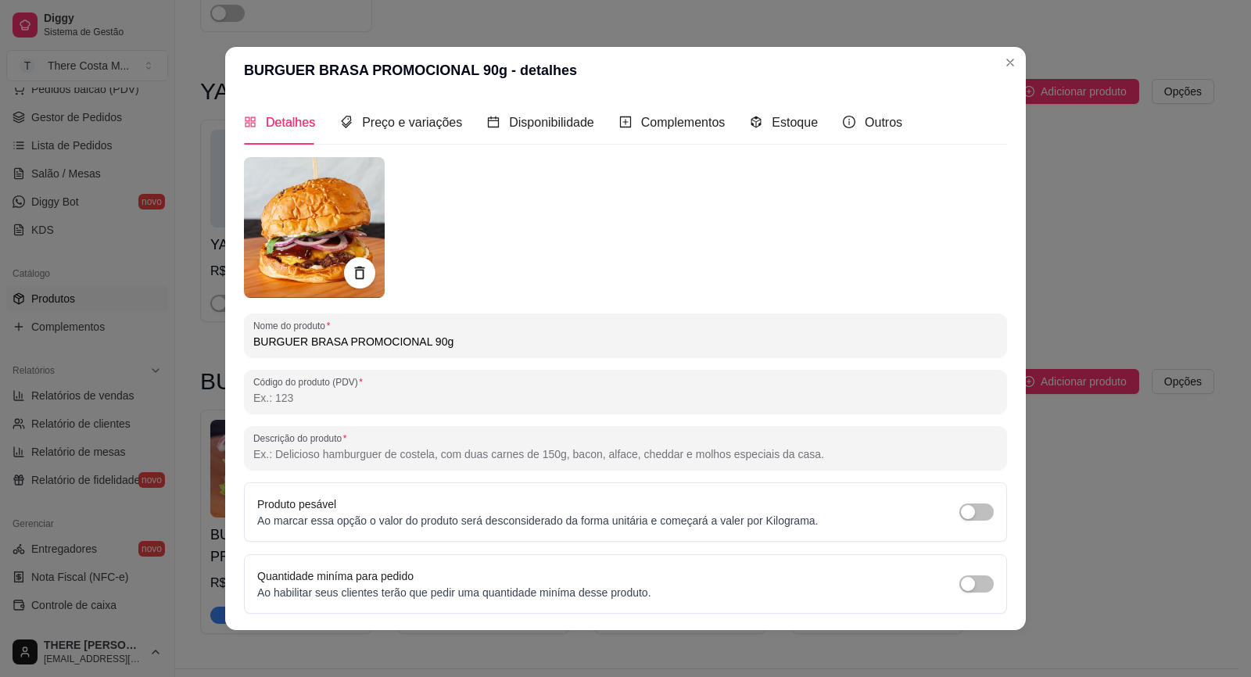
click at [522, 461] on input "Descrição do produto" at bounding box center [625, 454] width 744 height 16
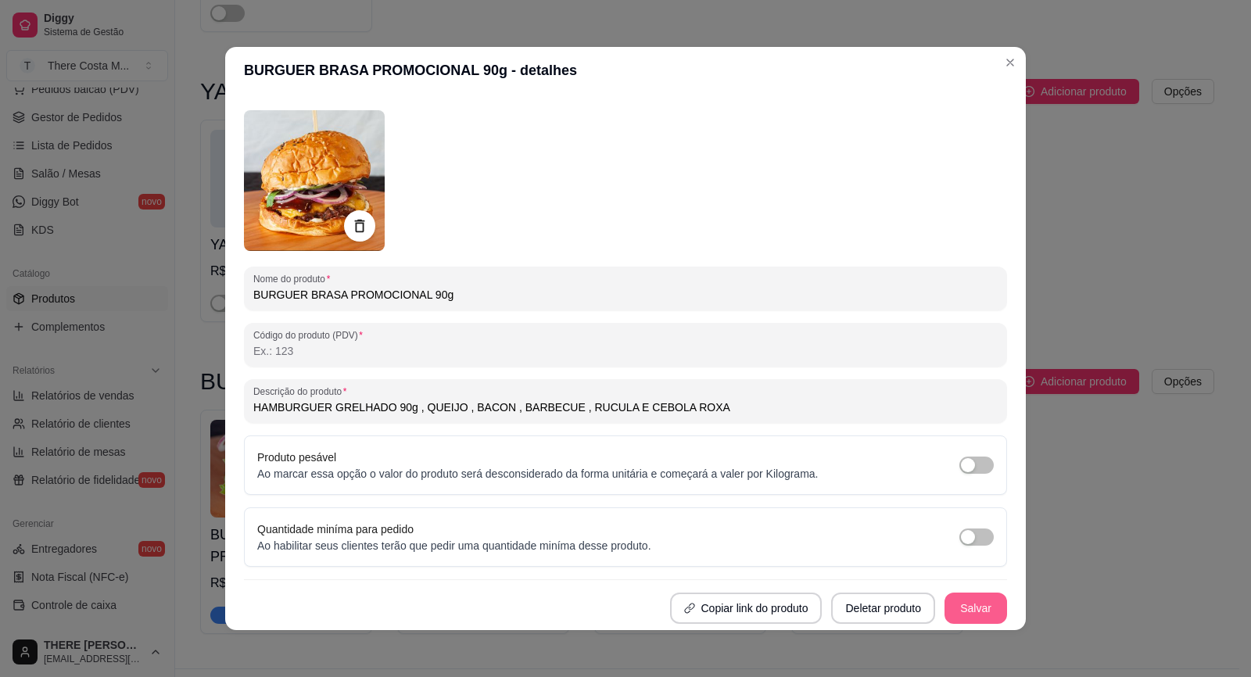
type input "HAMBURGUER GRELHADO 90g , QUEIJO , BACON , BARBECUE , RUCULA E CEBOLA ROXA"
click at [947, 610] on button "Salvar" at bounding box center [976, 608] width 63 height 31
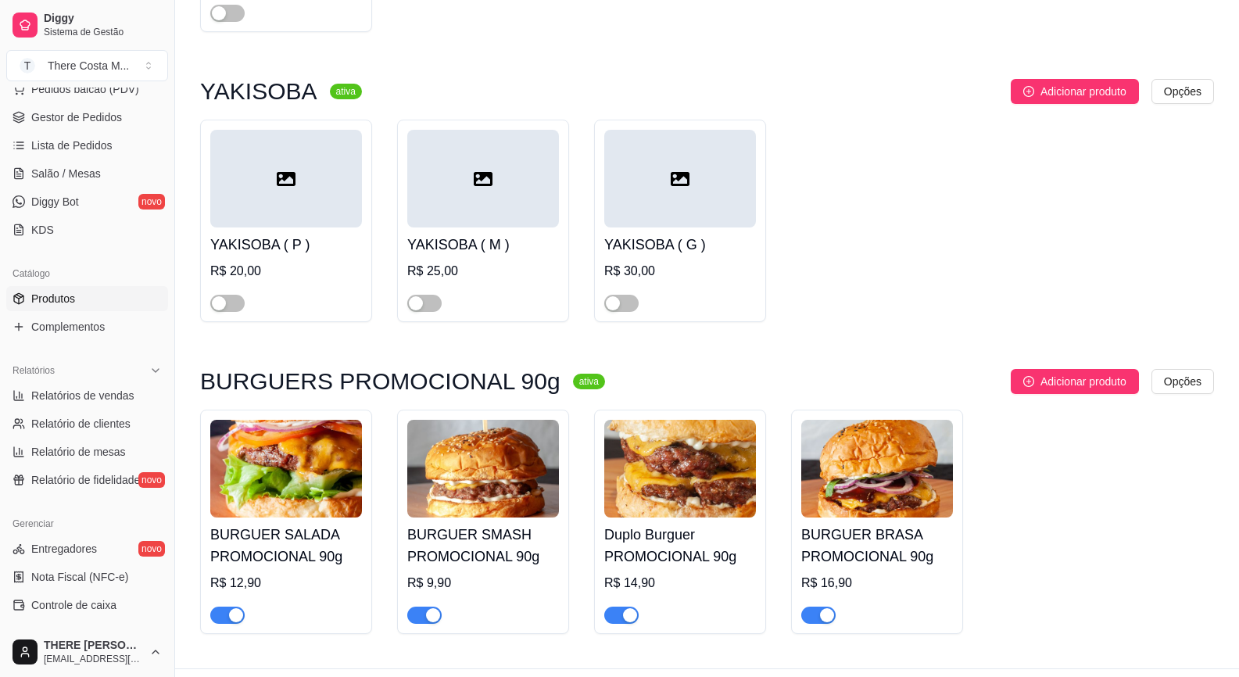
click at [852, 574] on div "R$ 16,90" at bounding box center [877, 583] width 152 height 19
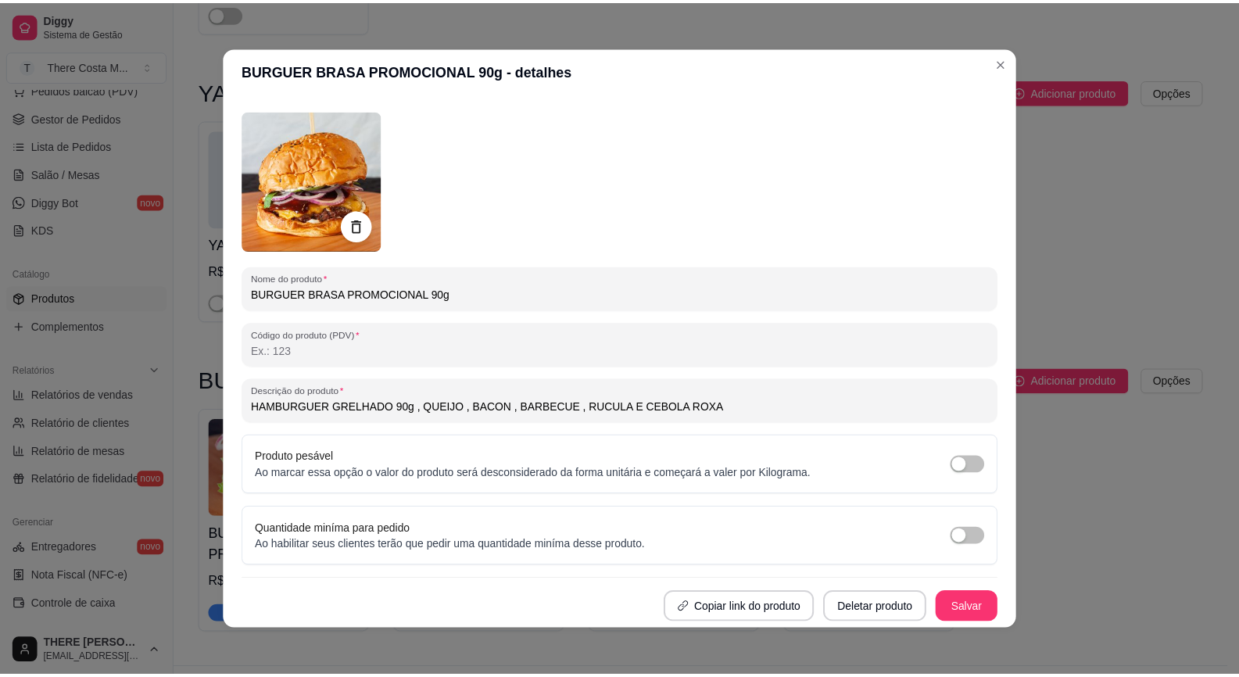
scroll to position [0, 0]
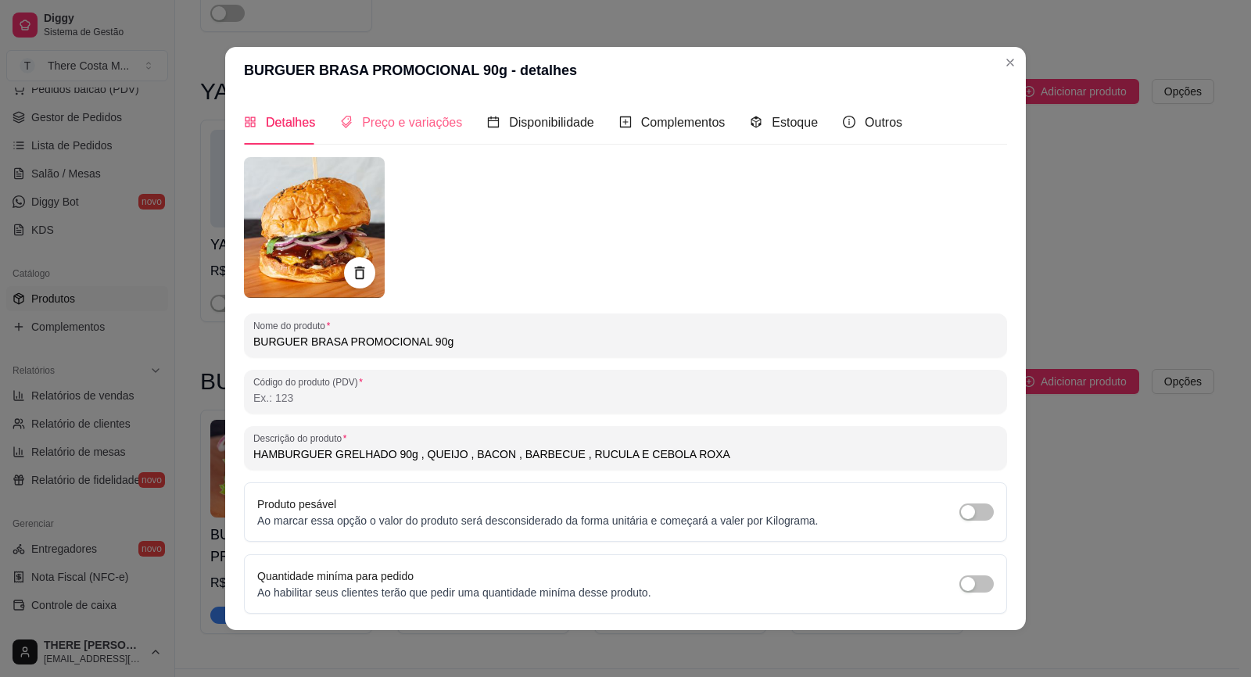
click at [418, 134] on div "Preço e variações" at bounding box center [401, 122] width 122 height 45
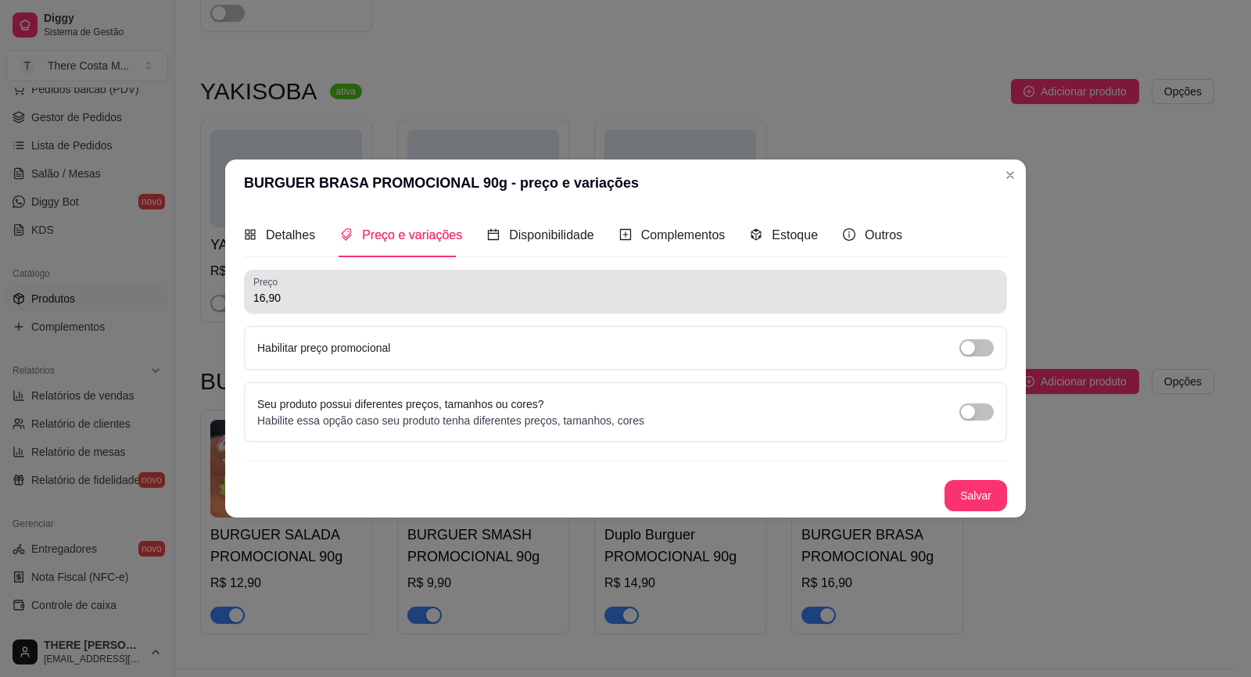
click at [264, 298] on input "16,90" at bounding box center [625, 298] width 744 height 16
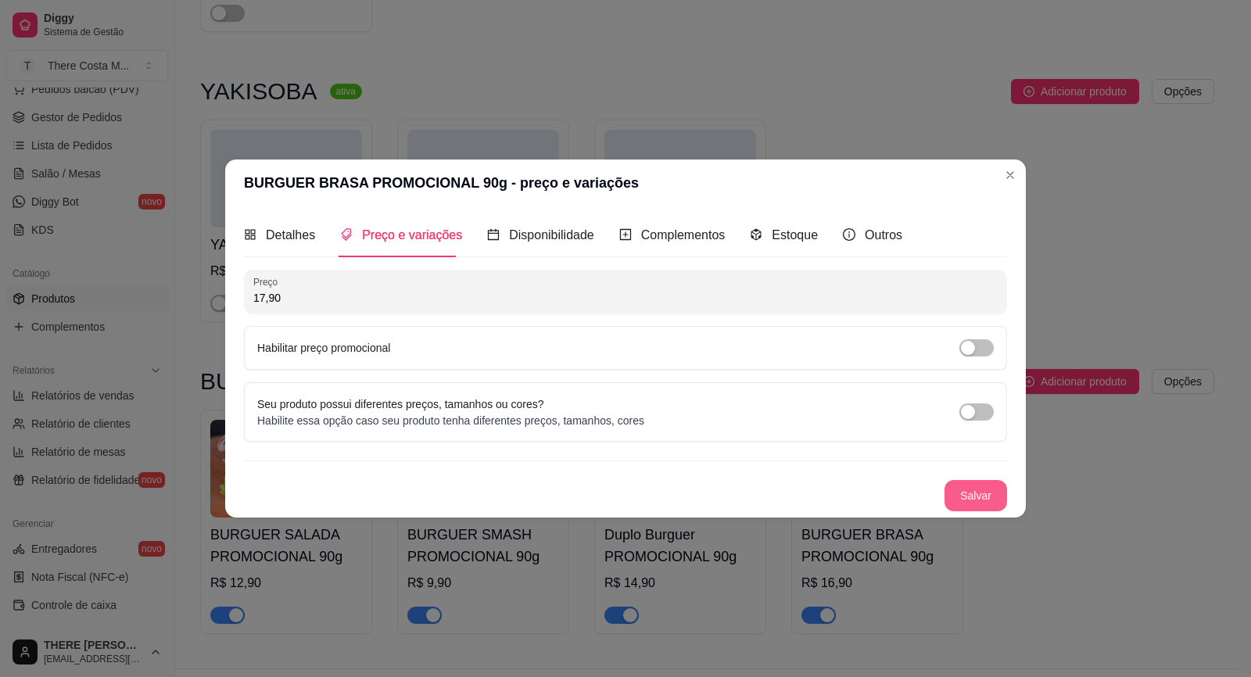
type input "17,90"
click at [981, 493] on button "Salvar" at bounding box center [976, 495] width 63 height 31
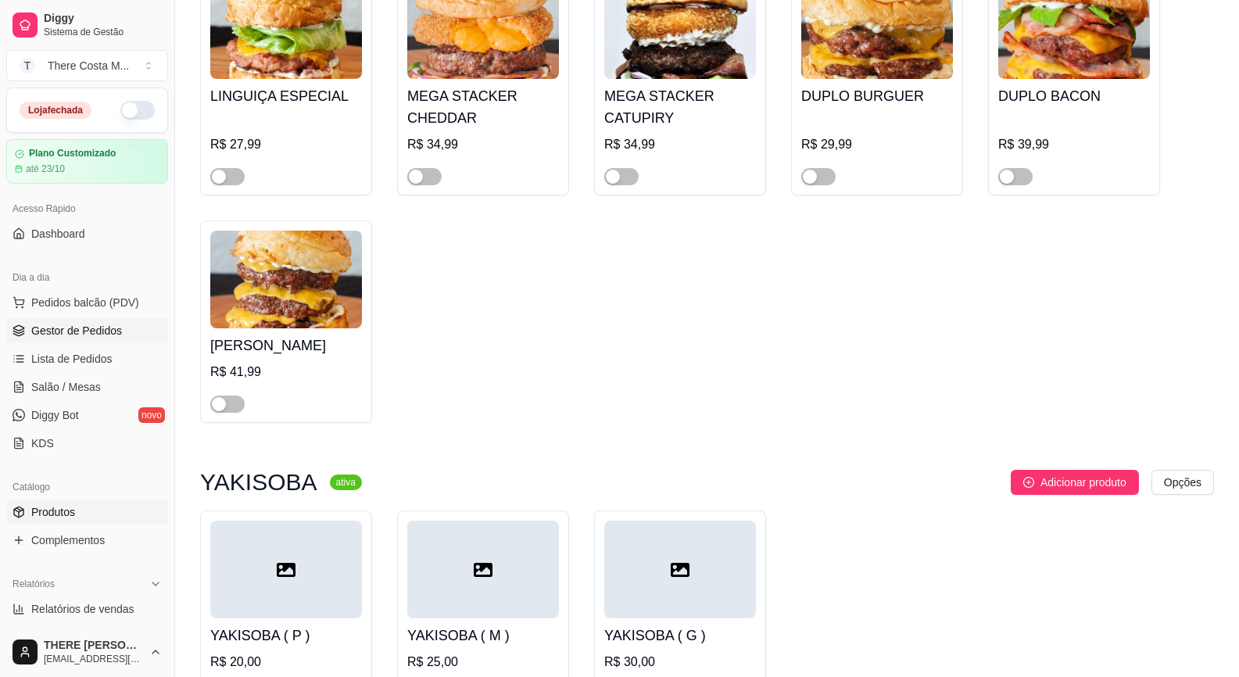
scroll to position [1410, 0]
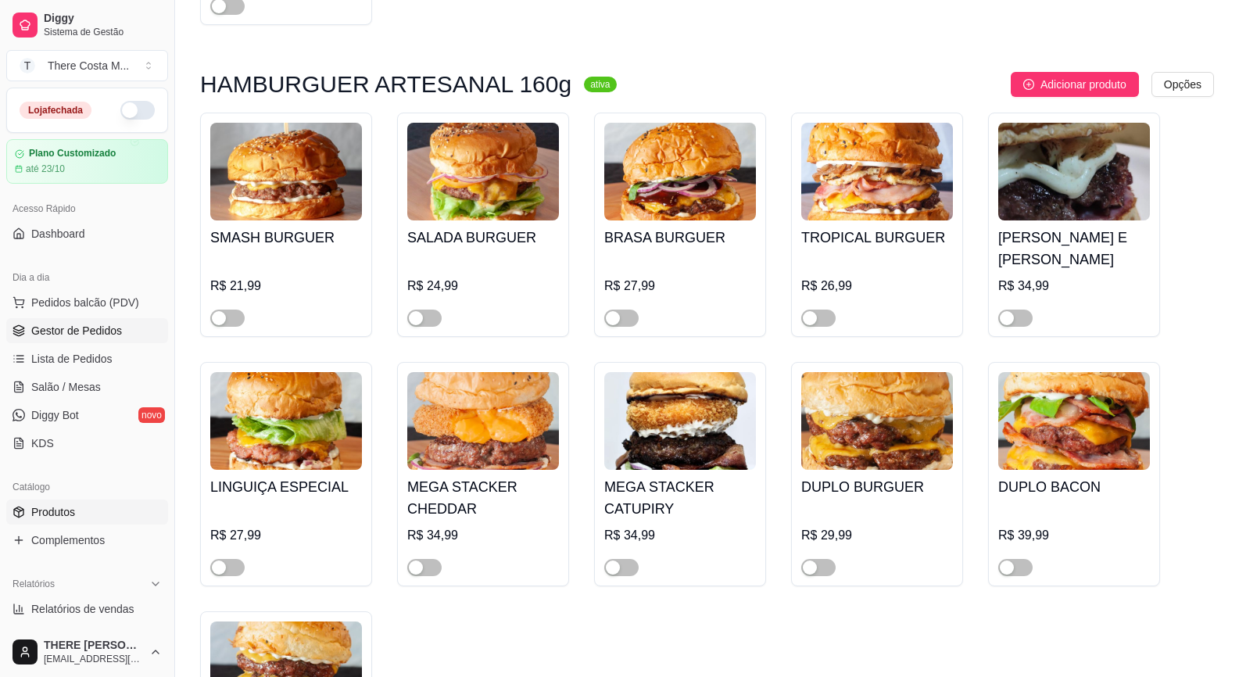
click at [94, 331] on span "Gestor de Pedidos" at bounding box center [76, 331] width 91 height 16
